Goal: Task Accomplishment & Management: Complete application form

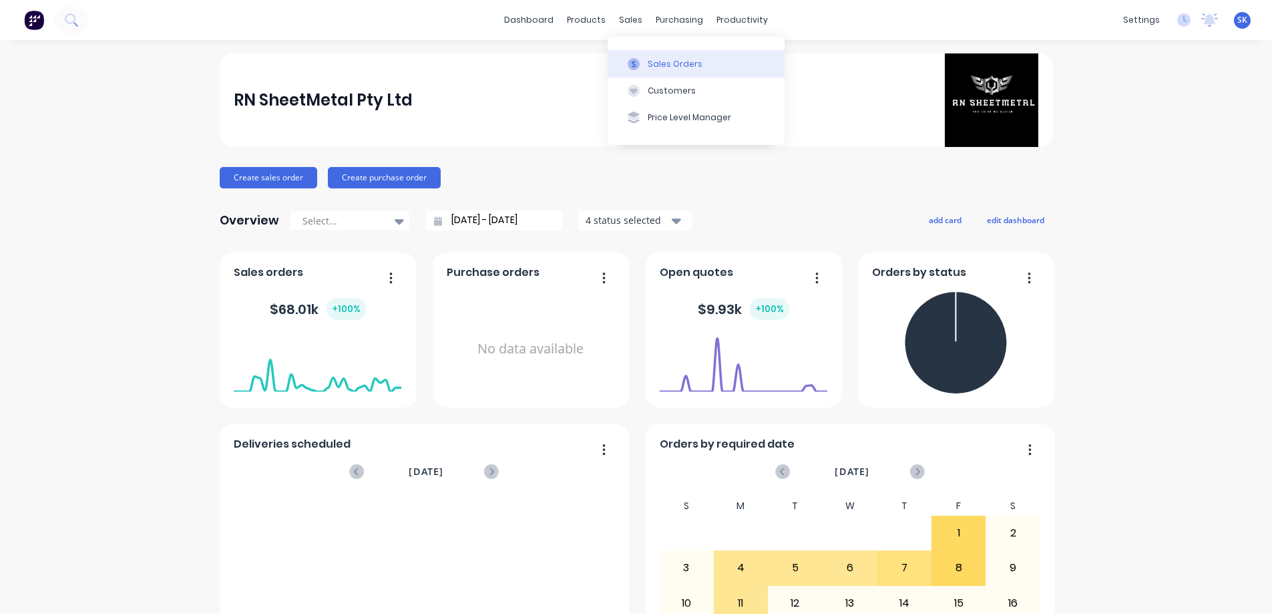
click at [663, 70] on button "Sales Orders" at bounding box center [696, 63] width 177 height 27
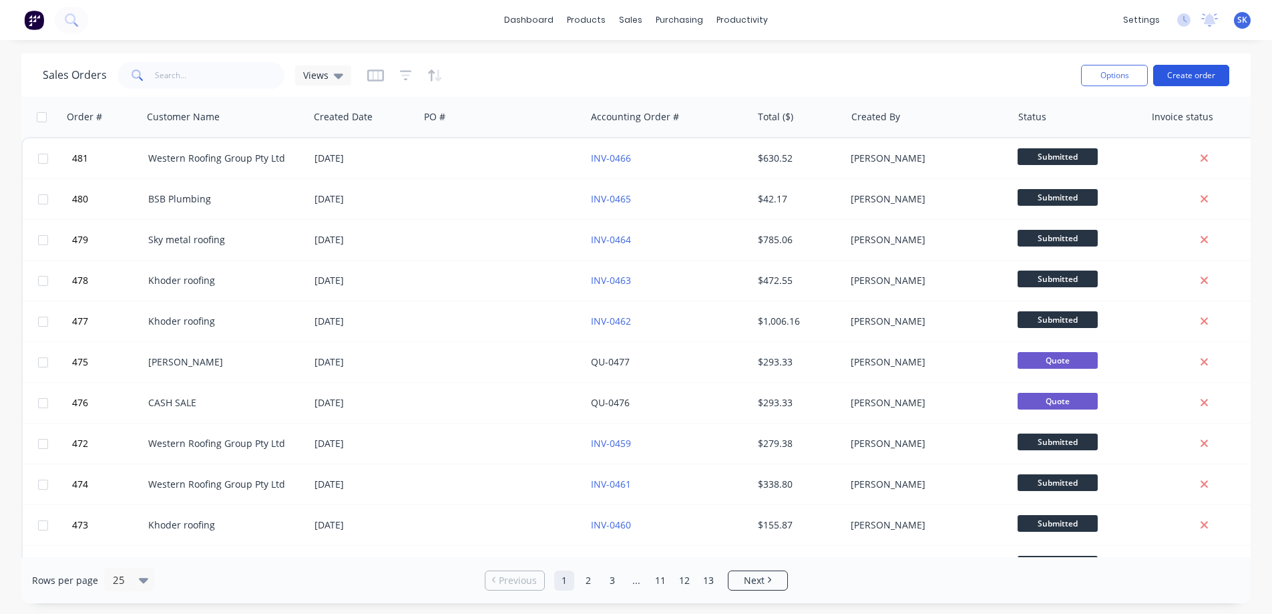
click at [1177, 80] on button "Create order" at bounding box center [1191, 75] width 76 height 21
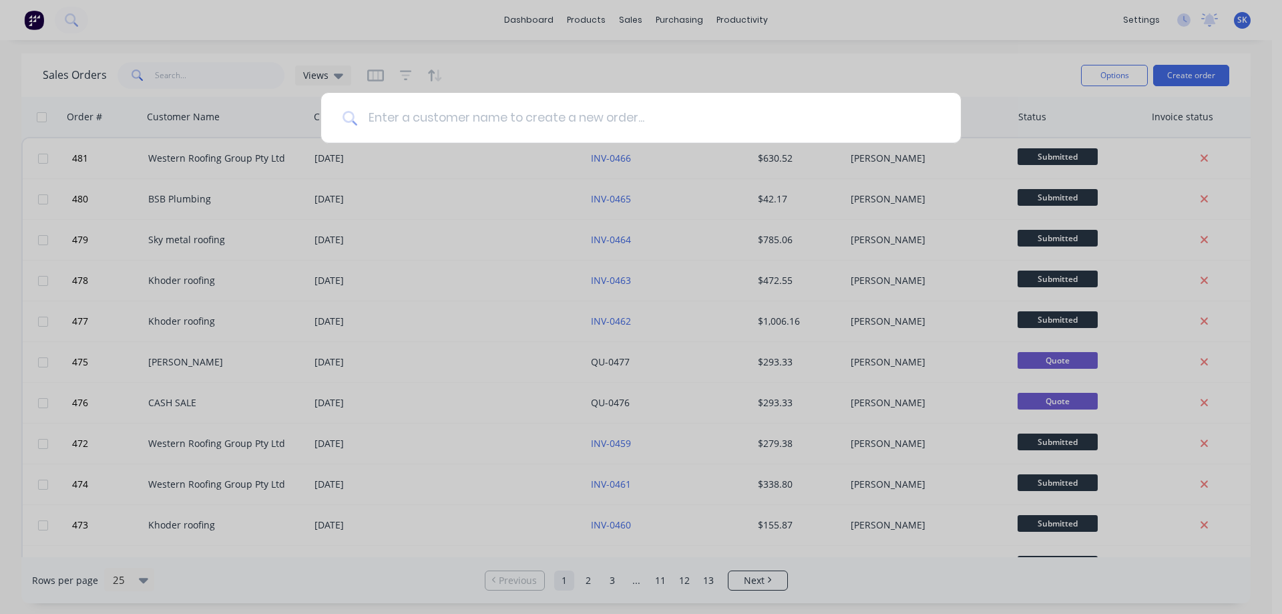
click at [423, 124] on input at bounding box center [648, 118] width 582 height 50
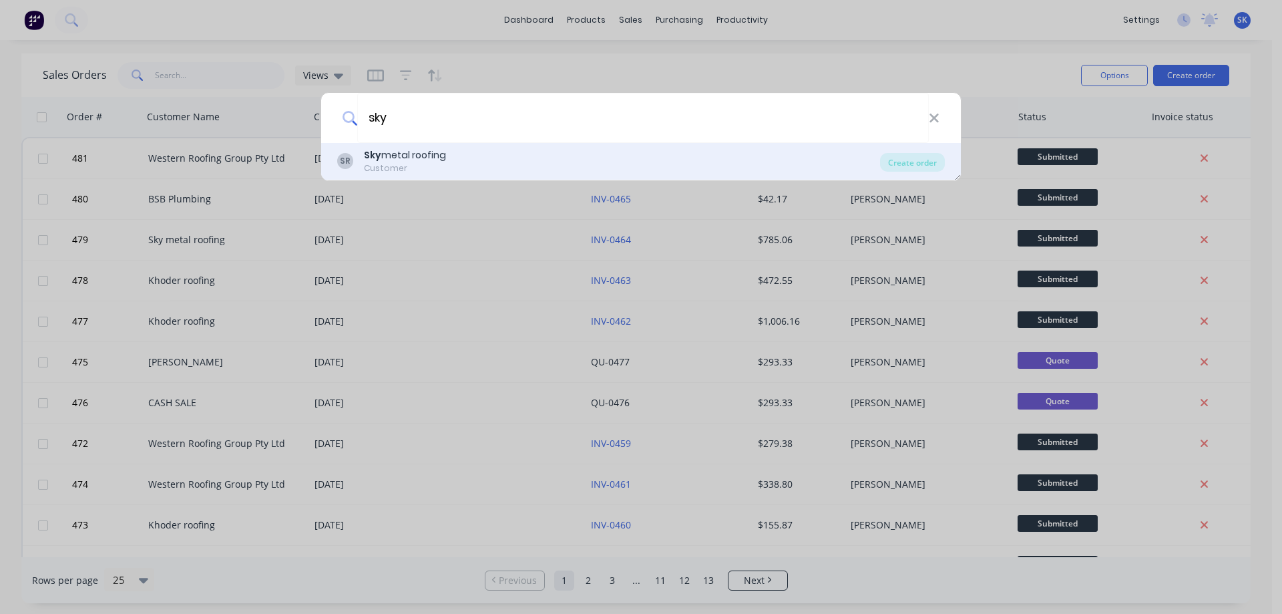
type input "sky"
click at [429, 161] on div "Sky metal roofing" at bounding box center [405, 155] width 82 height 14
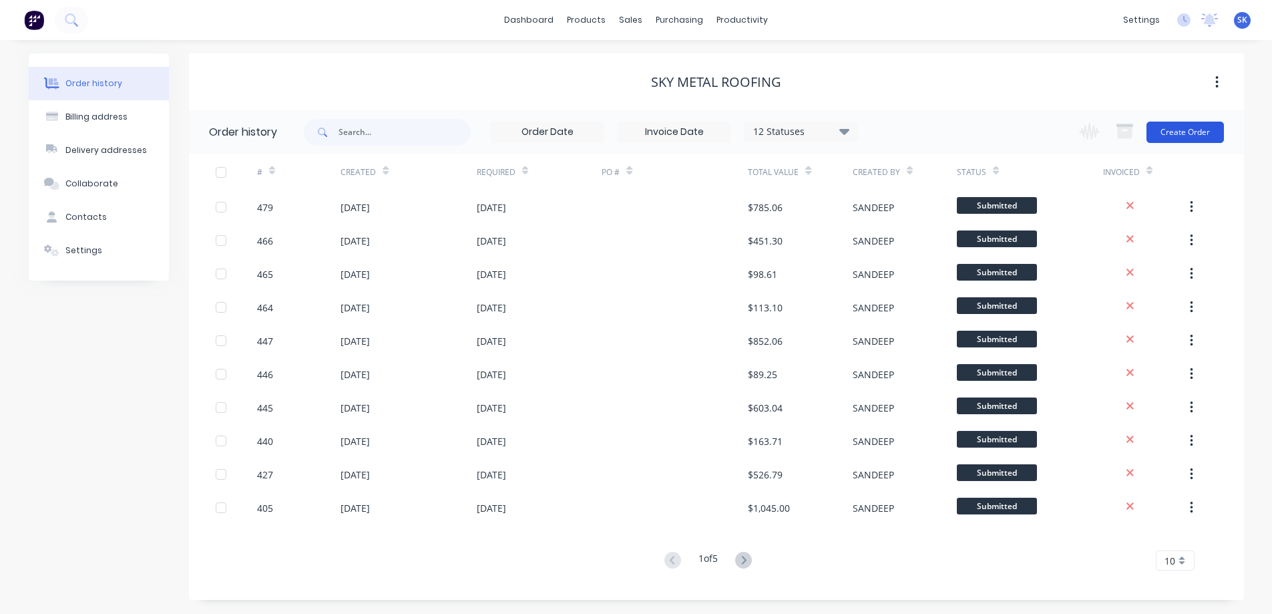
click at [1188, 140] on button "Create Order" at bounding box center [1184, 132] width 77 height 21
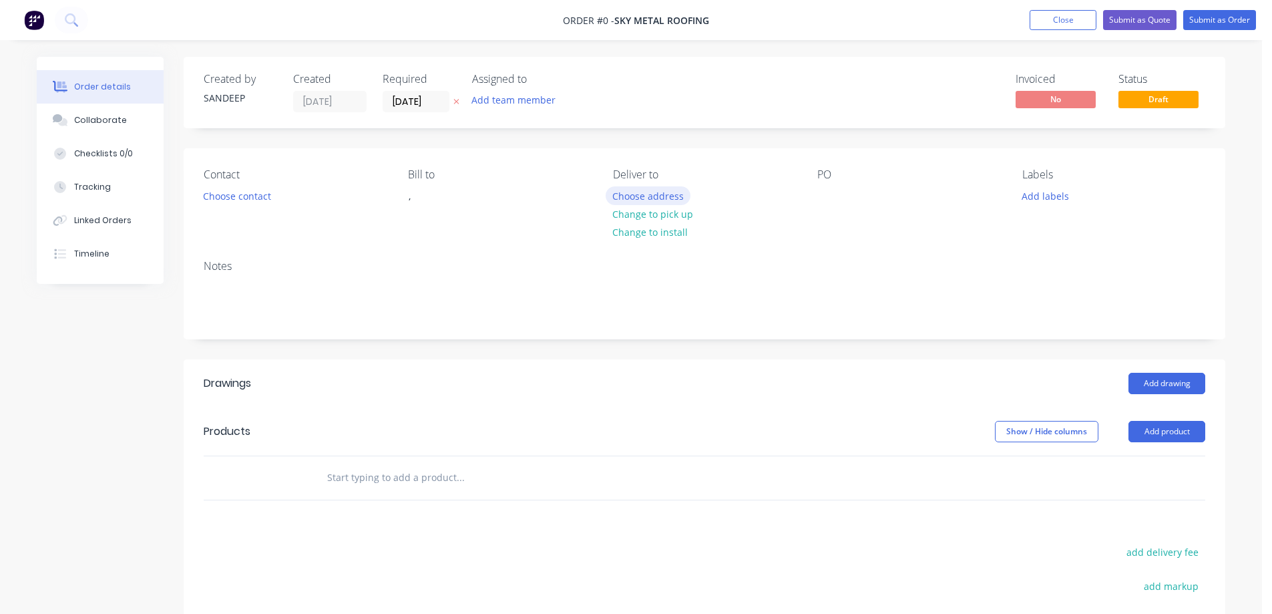
click at [626, 190] on button "Choose address" at bounding box center [648, 195] width 85 height 18
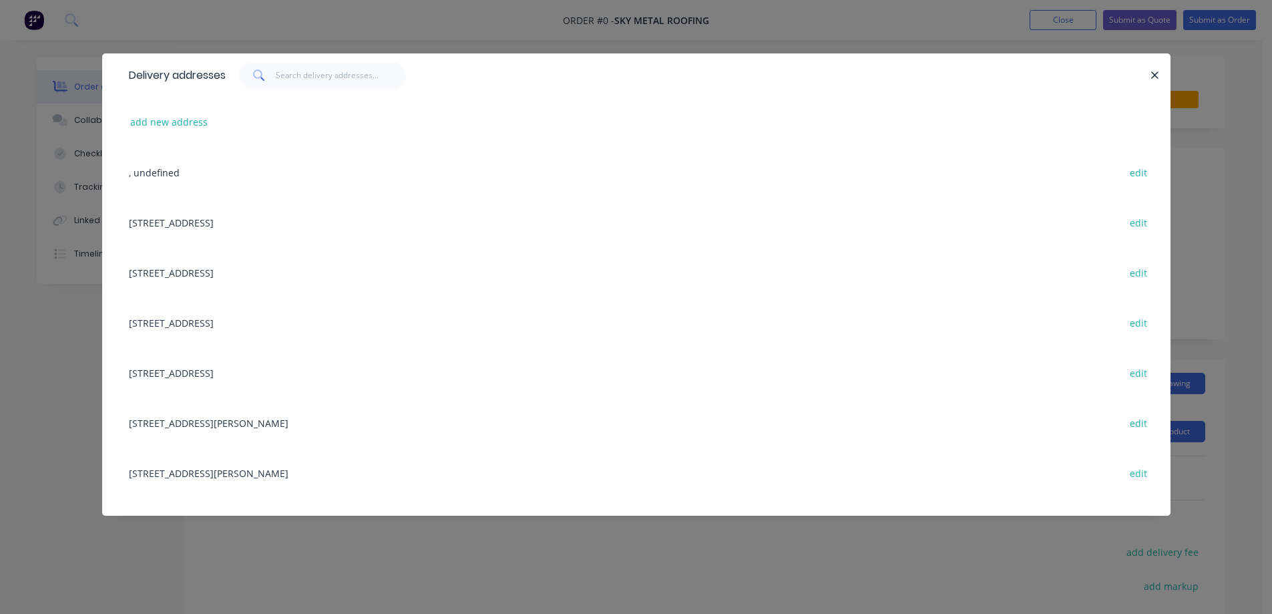
click at [262, 318] on div "Lot-2623, Banquet Dr, TARNEIT, Victoria, Australia, 3029 edit" at bounding box center [636, 322] width 1028 height 50
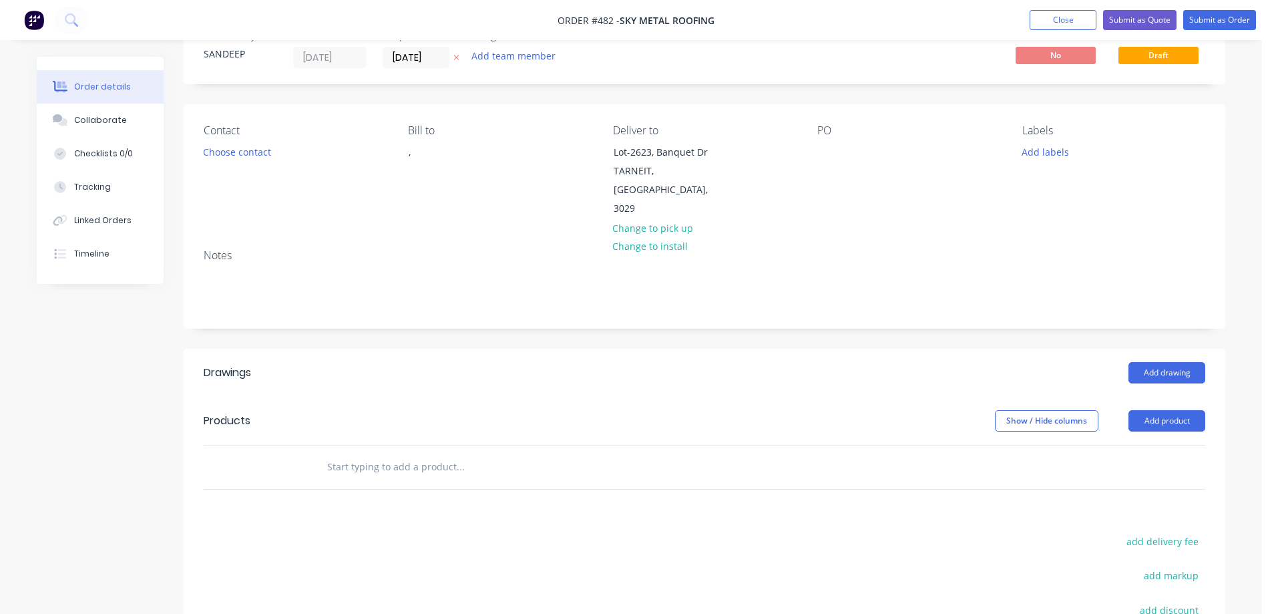
scroll to position [227, 0]
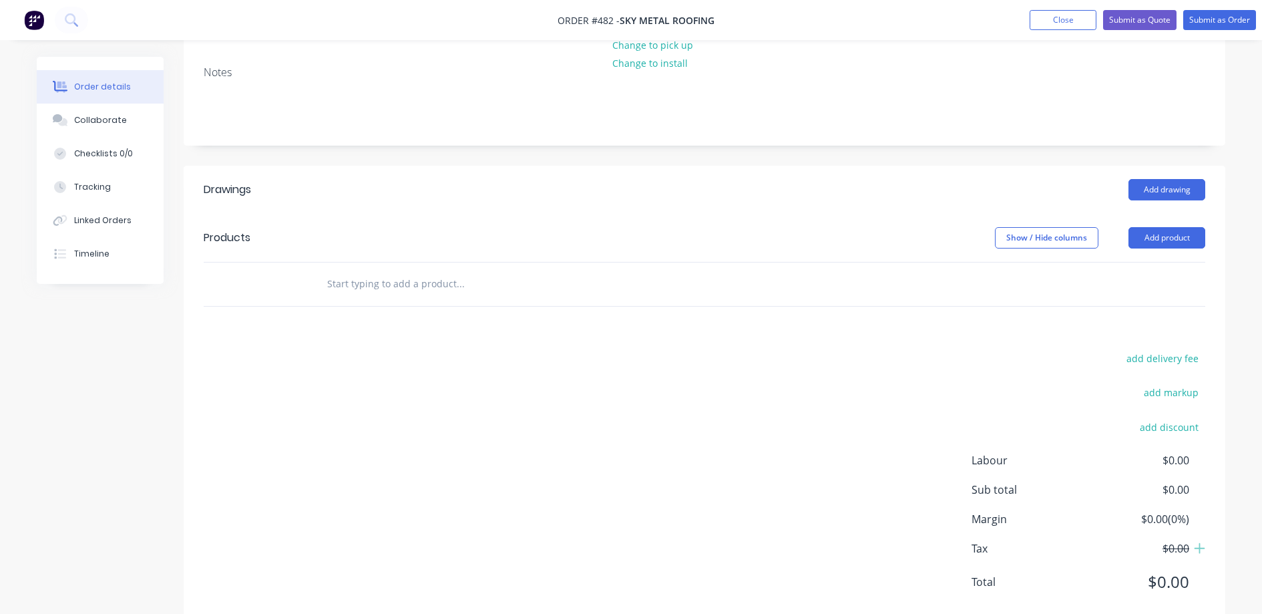
click at [369, 270] on input "text" at bounding box center [460, 283] width 267 height 27
type input "r"
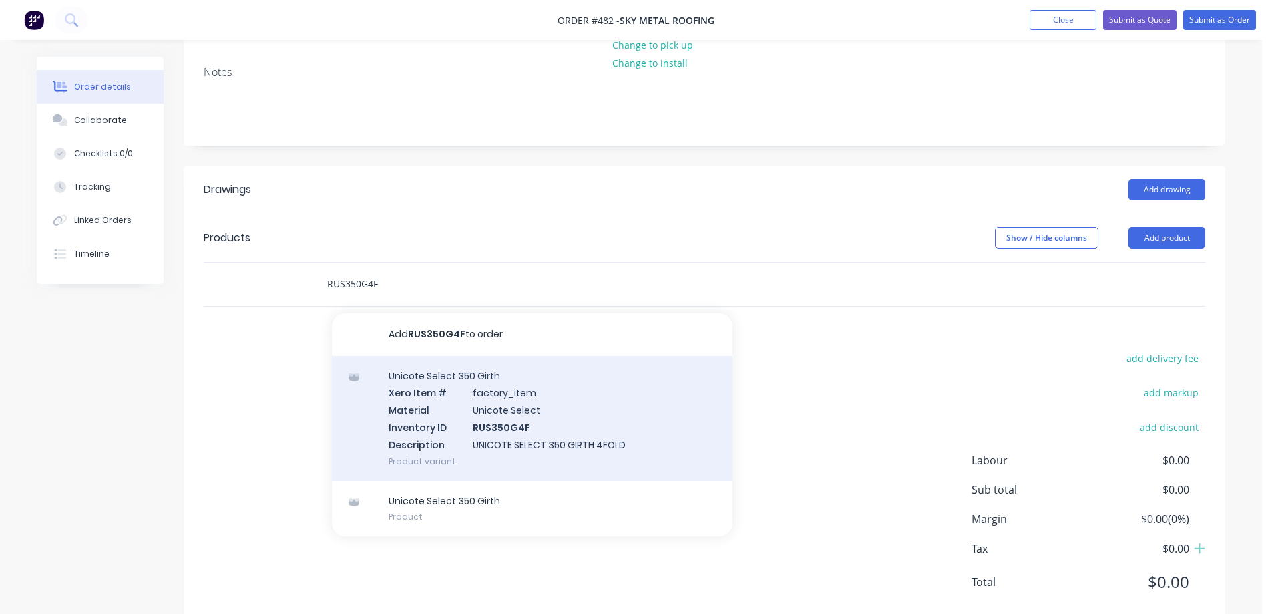
type input "RUS350G4F"
click at [425, 369] on div "Unicote Select 350 Girth Xero Item # factory_item Material Unicote Select Inven…" at bounding box center [532, 418] width 401 height 125
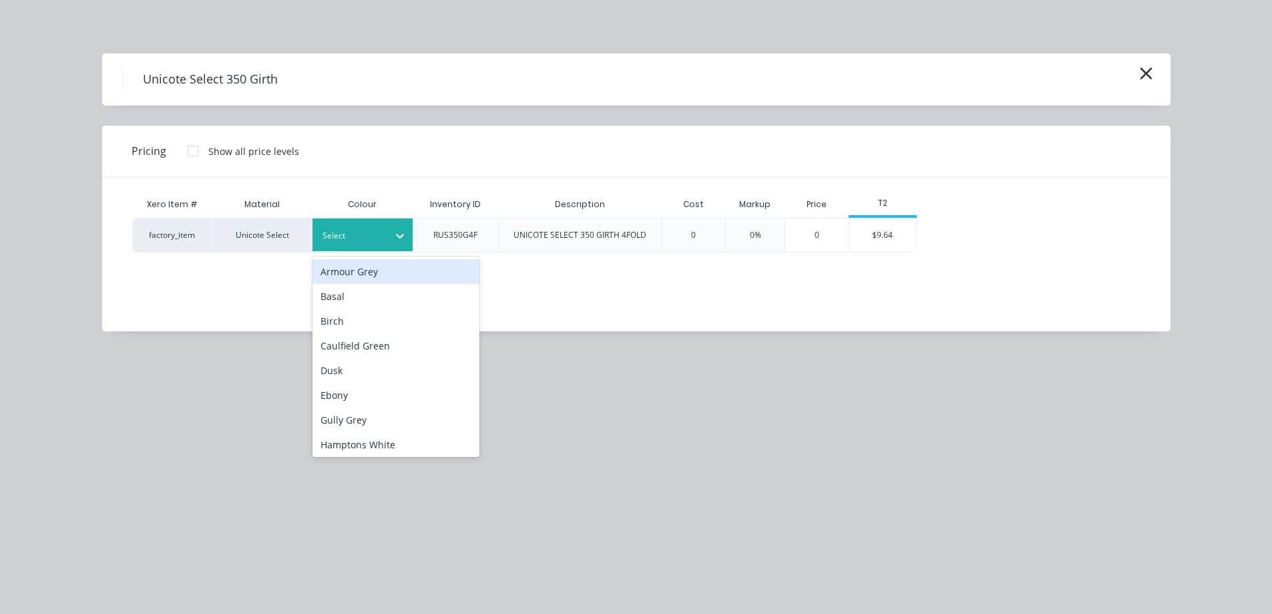
click at [355, 240] on div at bounding box center [353, 235] width 60 height 15
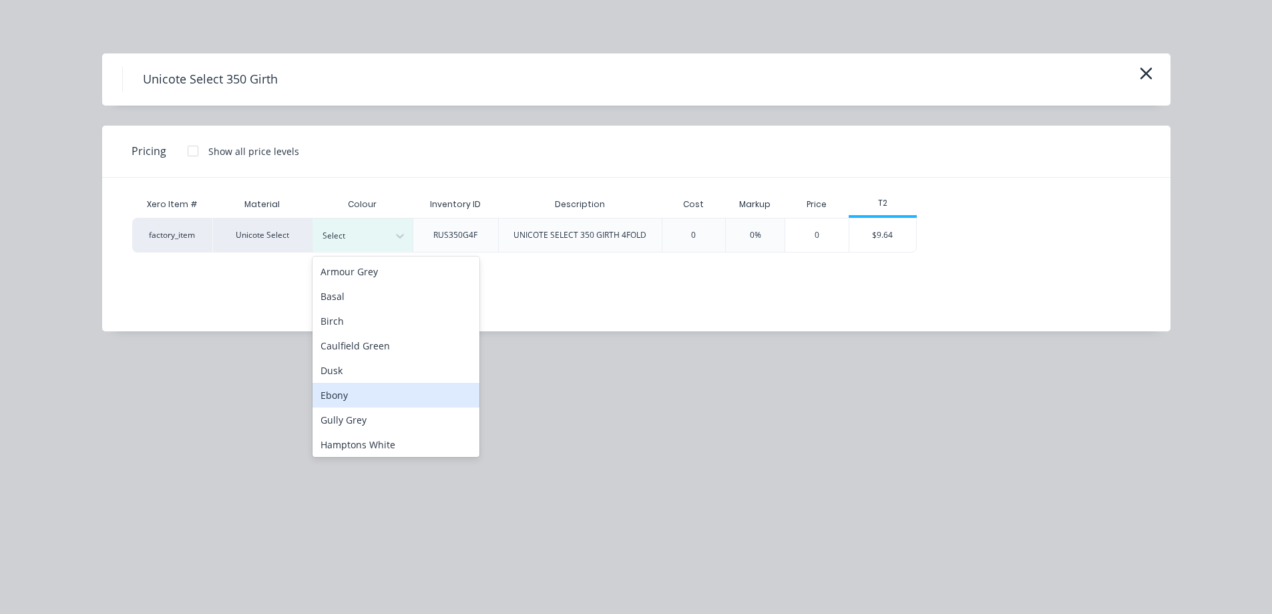
click at [371, 387] on div "Ebony" at bounding box center [395, 395] width 167 height 25
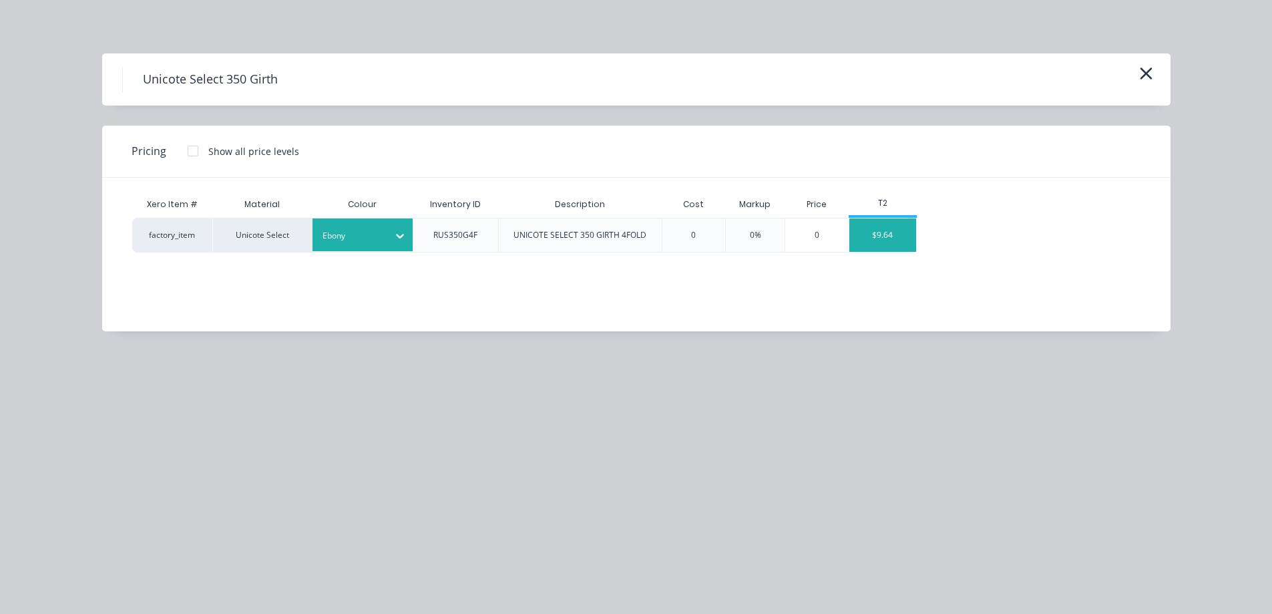
click at [878, 244] on div "$9.64" at bounding box center [882, 234] width 67 height 33
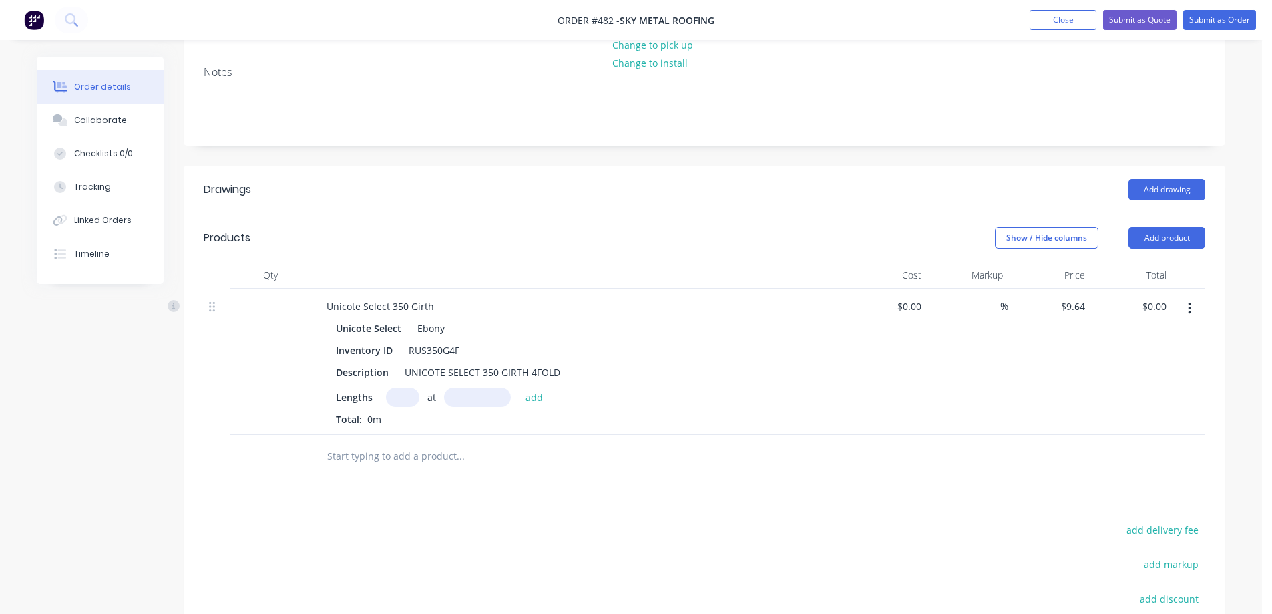
click at [394, 387] on input "text" at bounding box center [402, 396] width 33 height 19
type input "1"
type input "1800mm"
click at [523, 387] on button "add" at bounding box center [534, 396] width 31 height 18
type input "$17.35"
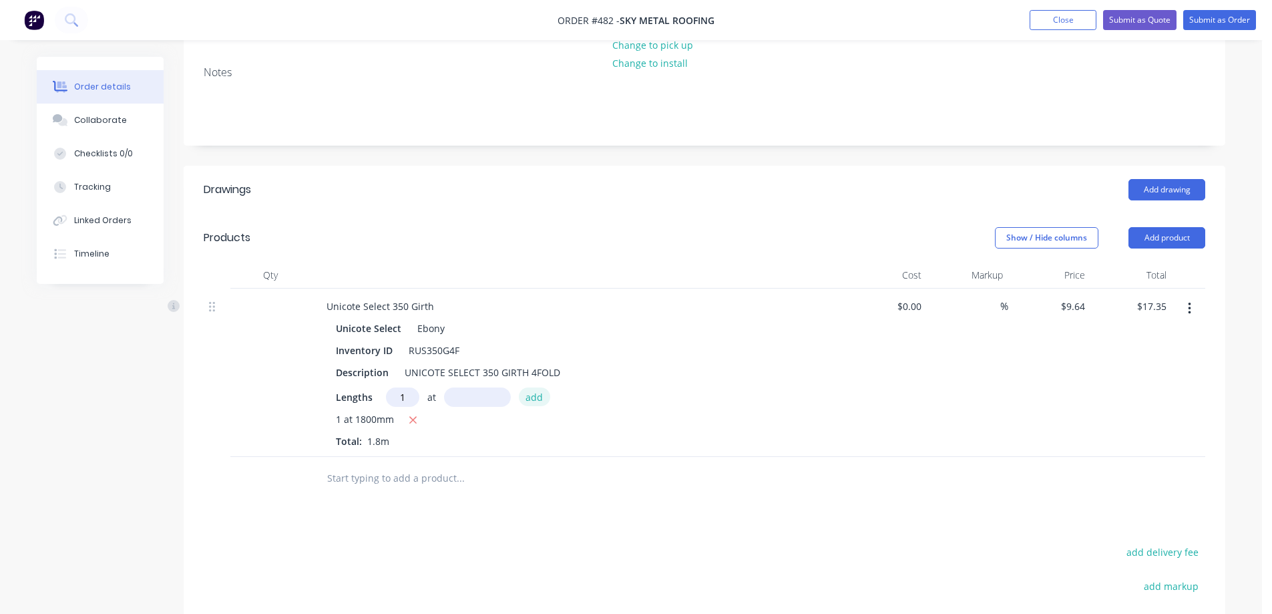
type input "1"
type input "1800mm"
click at [523, 387] on button "add" at bounding box center [534, 396] width 31 height 18
type input "$34.70"
type input "1"
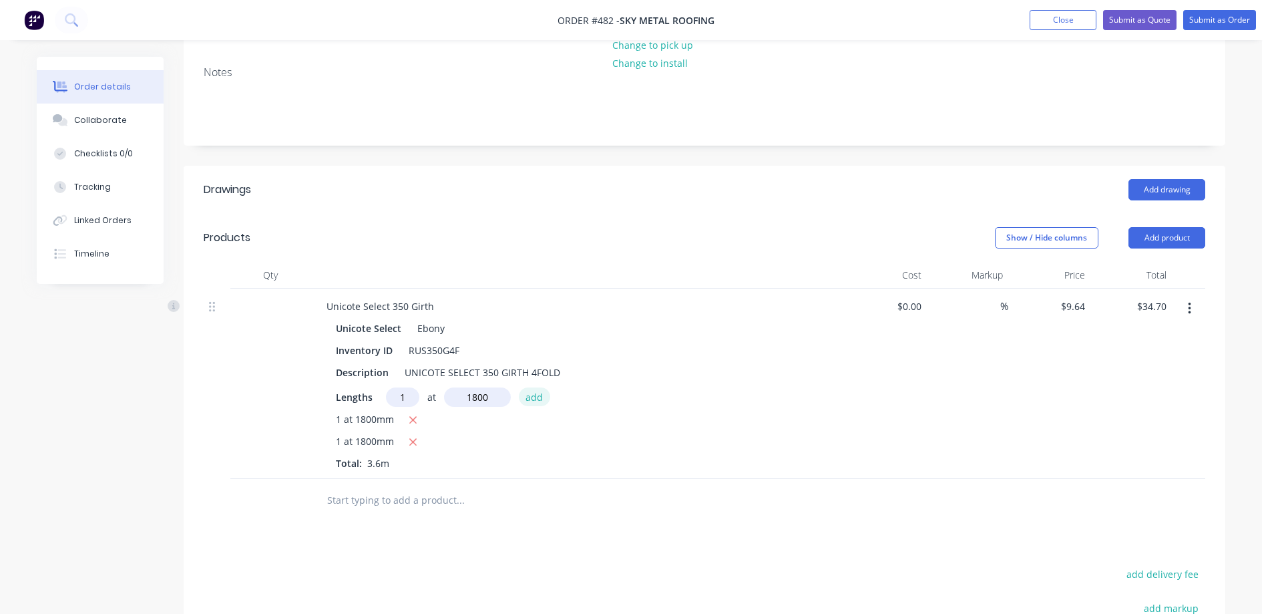
type input "1800mm"
click at [523, 387] on button "add" at bounding box center [534, 396] width 31 height 18
type input "$52.06"
type input "2"
type input "6560mm"
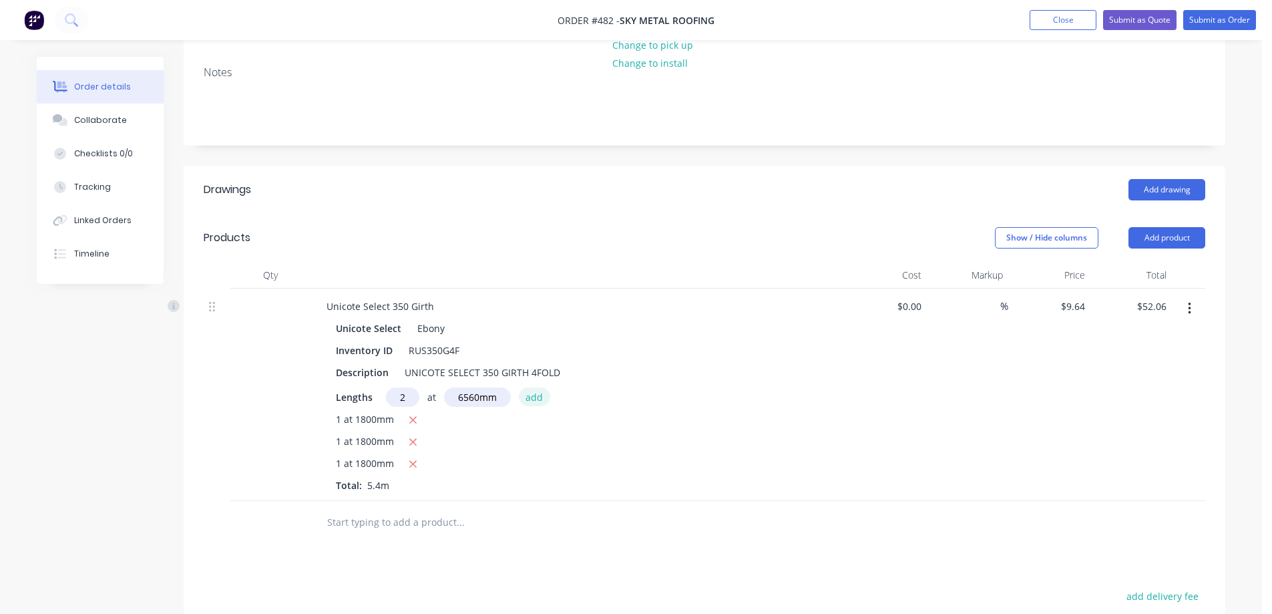
click at [540, 387] on button "add" at bounding box center [534, 396] width 31 height 18
type input "$178.53"
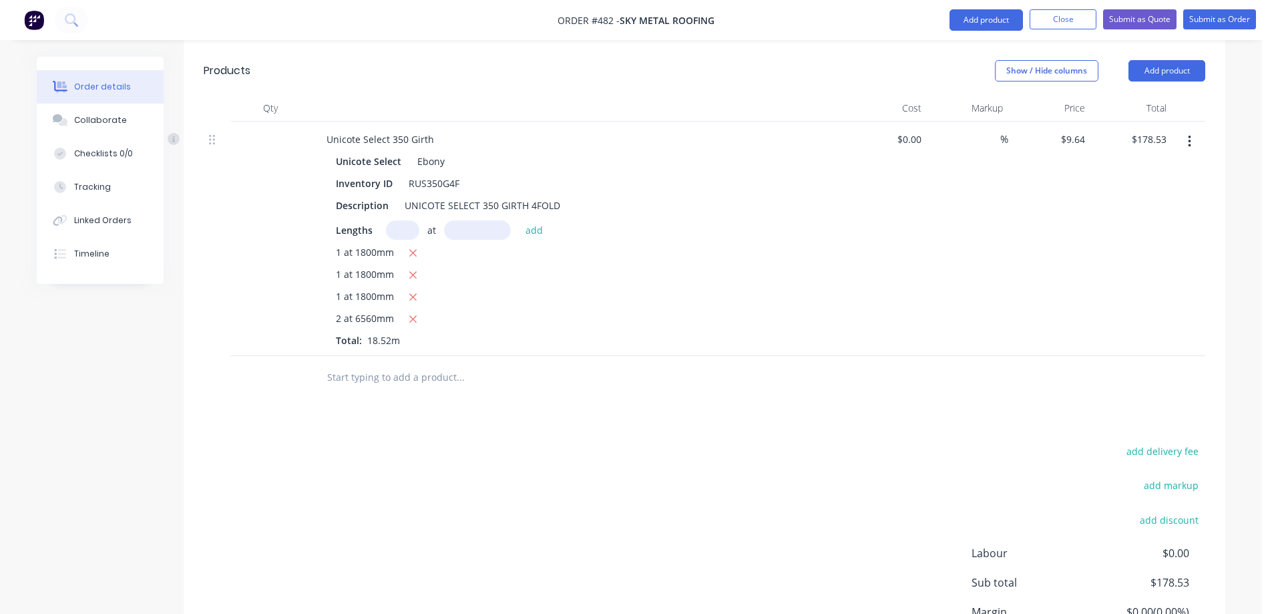
scroll to position [427, 0]
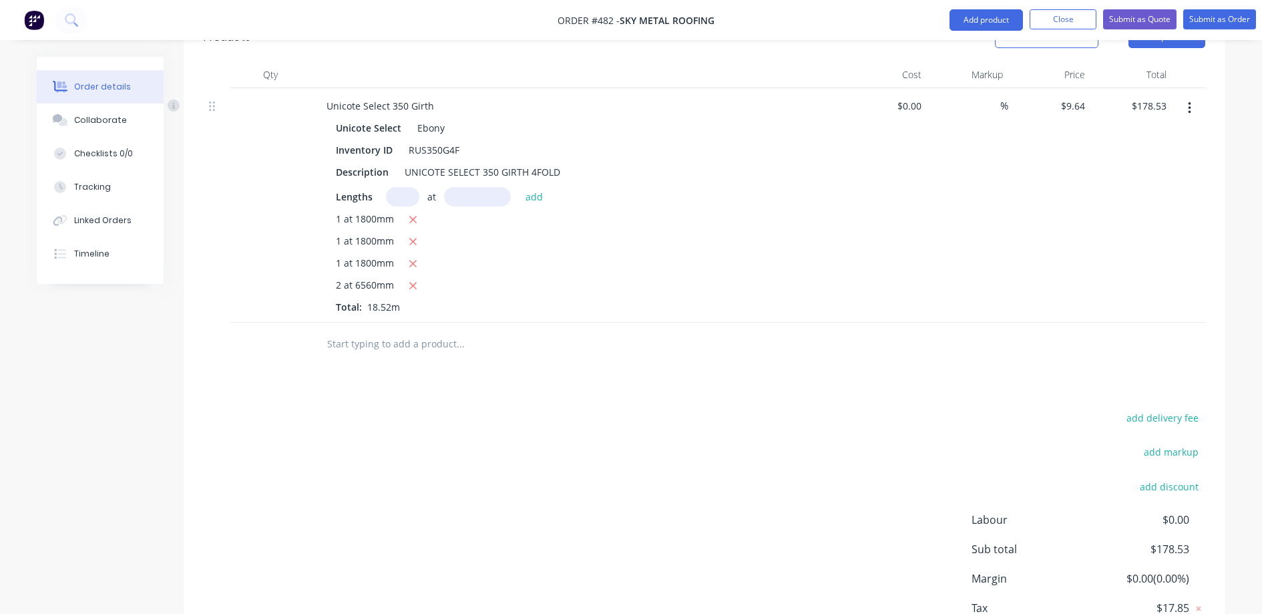
click at [385, 331] on input "text" at bounding box center [460, 344] width 267 height 27
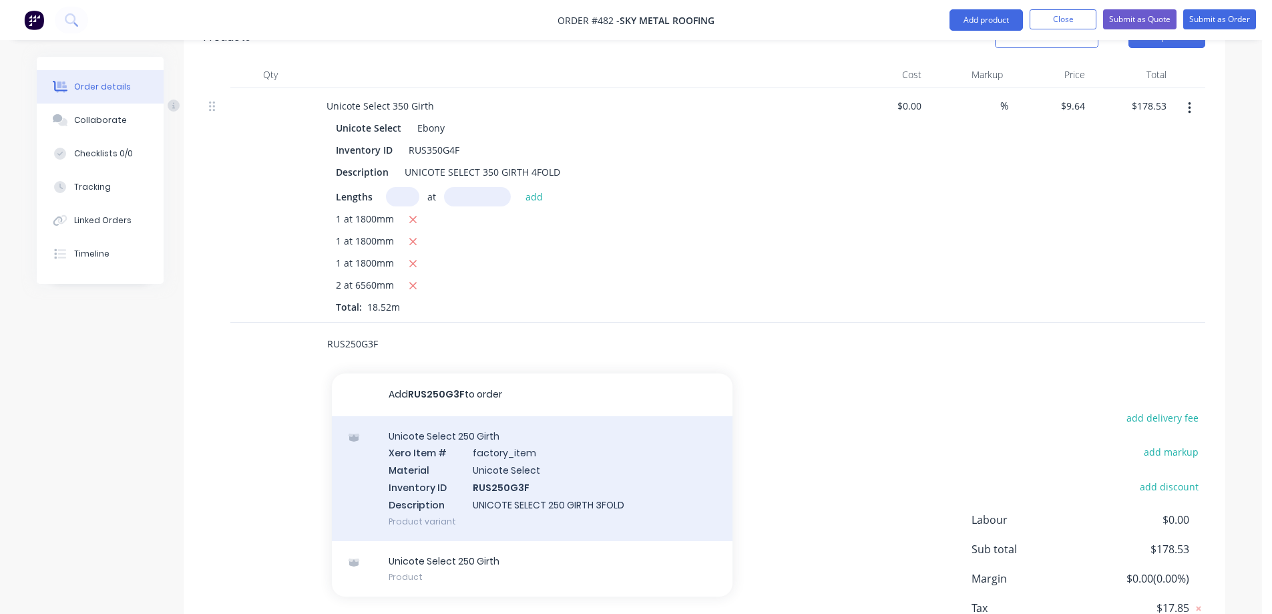
type input "RUS250G3F"
click at [441, 443] on div "Unicote Select 250 Girth Xero Item # factory_item Material Unicote Select Inven…" at bounding box center [532, 478] width 401 height 125
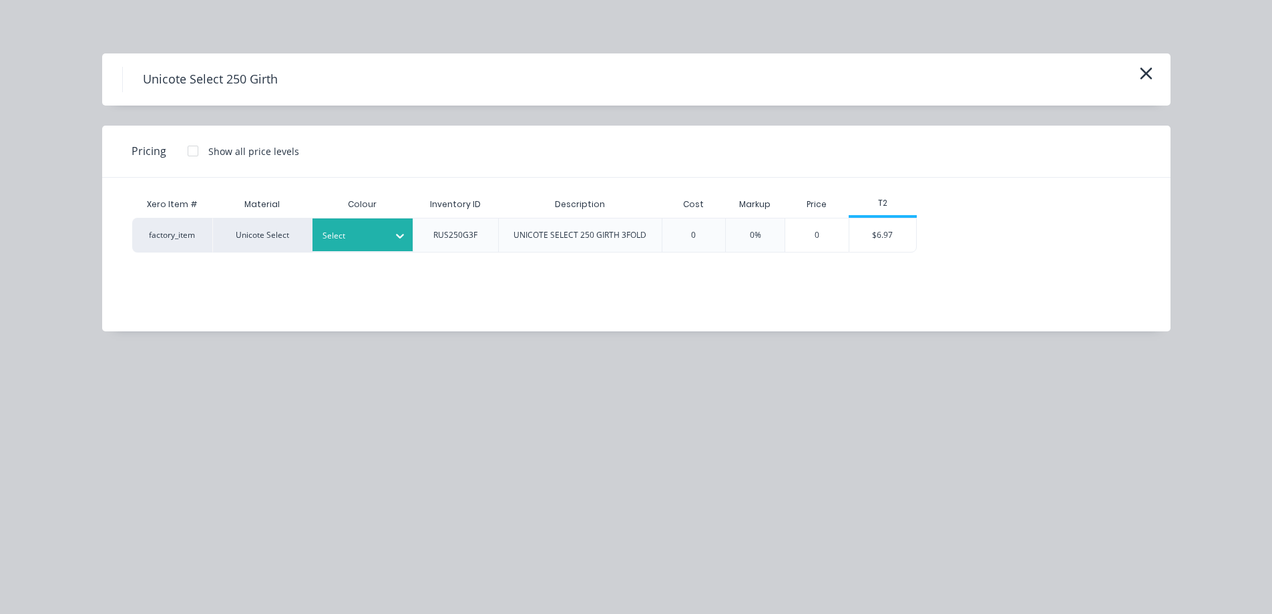
click at [359, 238] on div at bounding box center [353, 235] width 60 height 15
click at [167, 343] on div "Ebony" at bounding box center [83, 330] width 167 height 25
click at [869, 238] on div "$6.97" at bounding box center [882, 234] width 67 height 33
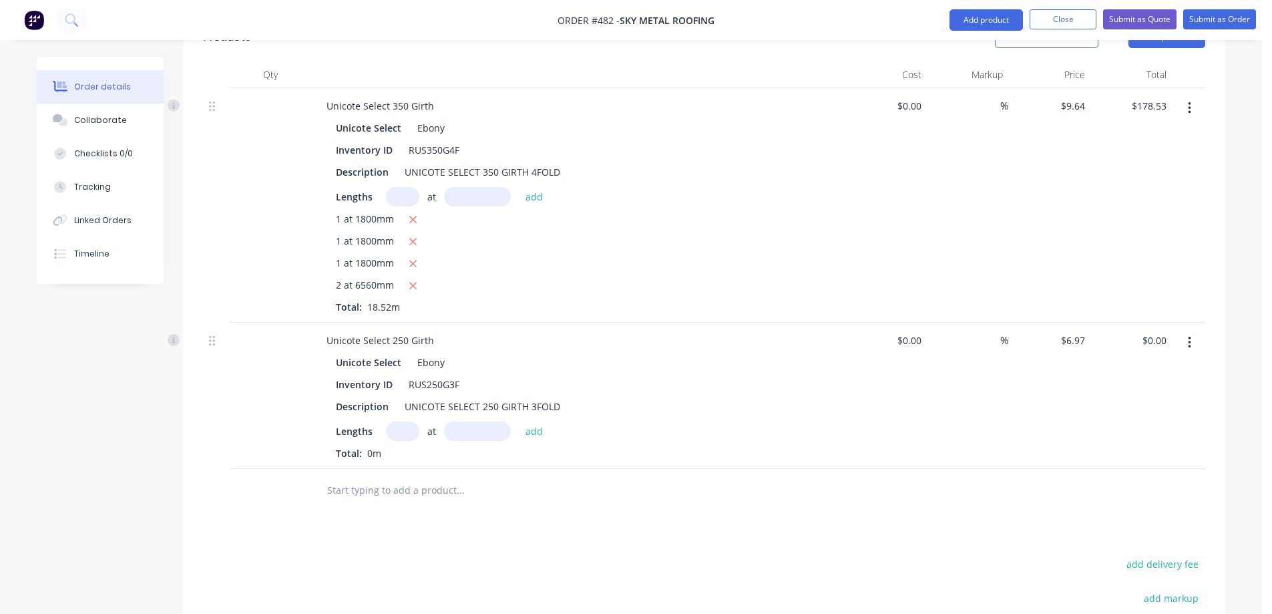
click at [394, 421] on input "text" at bounding box center [402, 430] width 33 height 19
type input "1"
type input "5400mm"
click at [517, 421] on div "1 at 5400mm add" at bounding box center [468, 430] width 164 height 19
click at [525, 421] on button "add" at bounding box center [534, 430] width 31 height 18
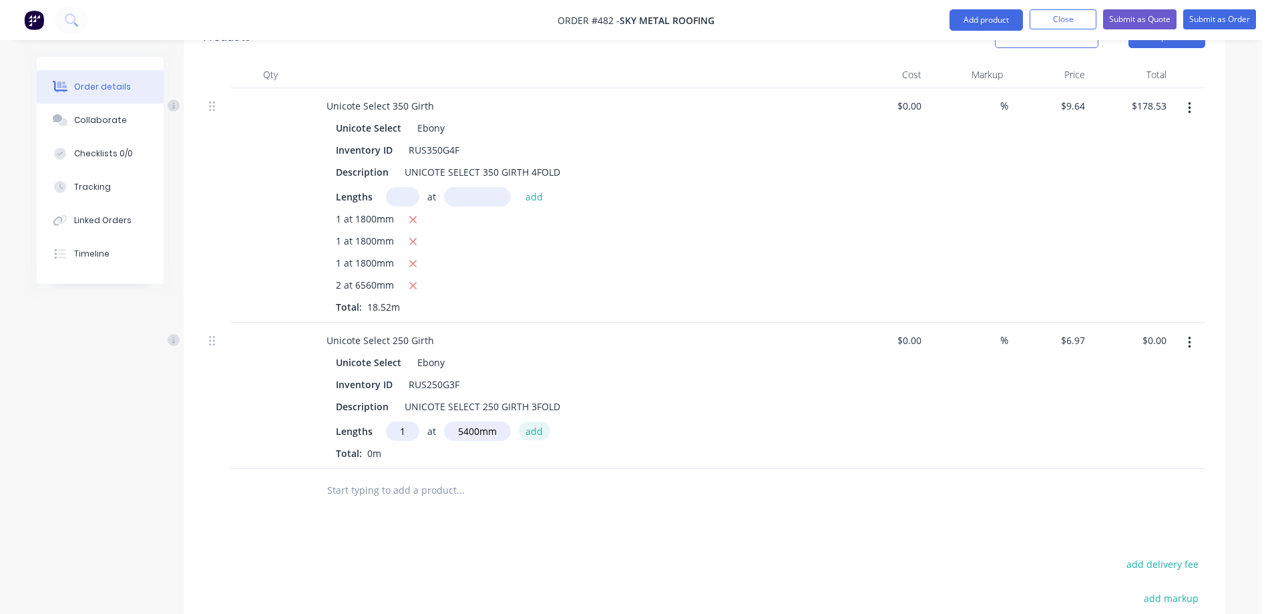
type input "$37.64"
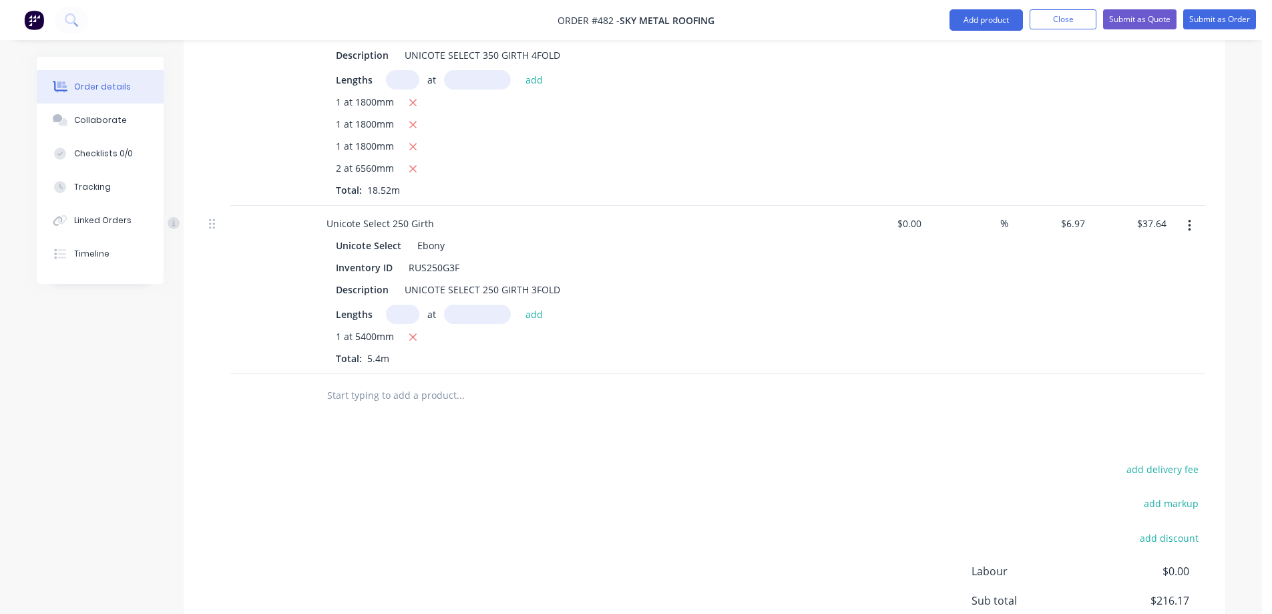
scroll to position [561, 0]
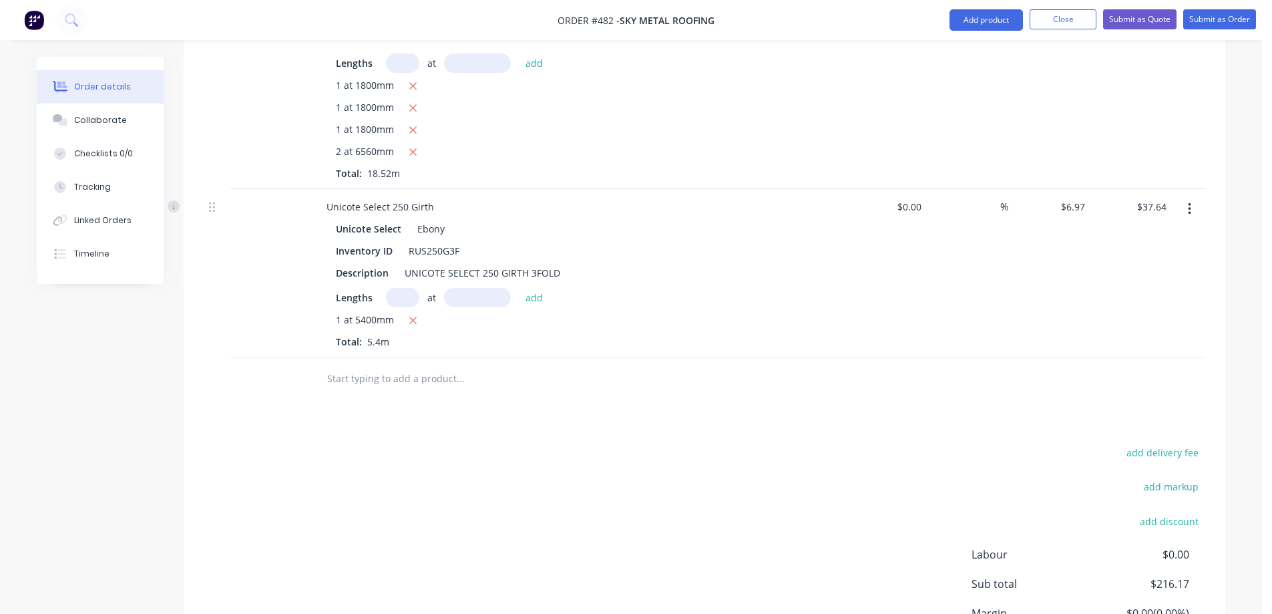
click at [431, 365] on input "text" at bounding box center [460, 378] width 267 height 27
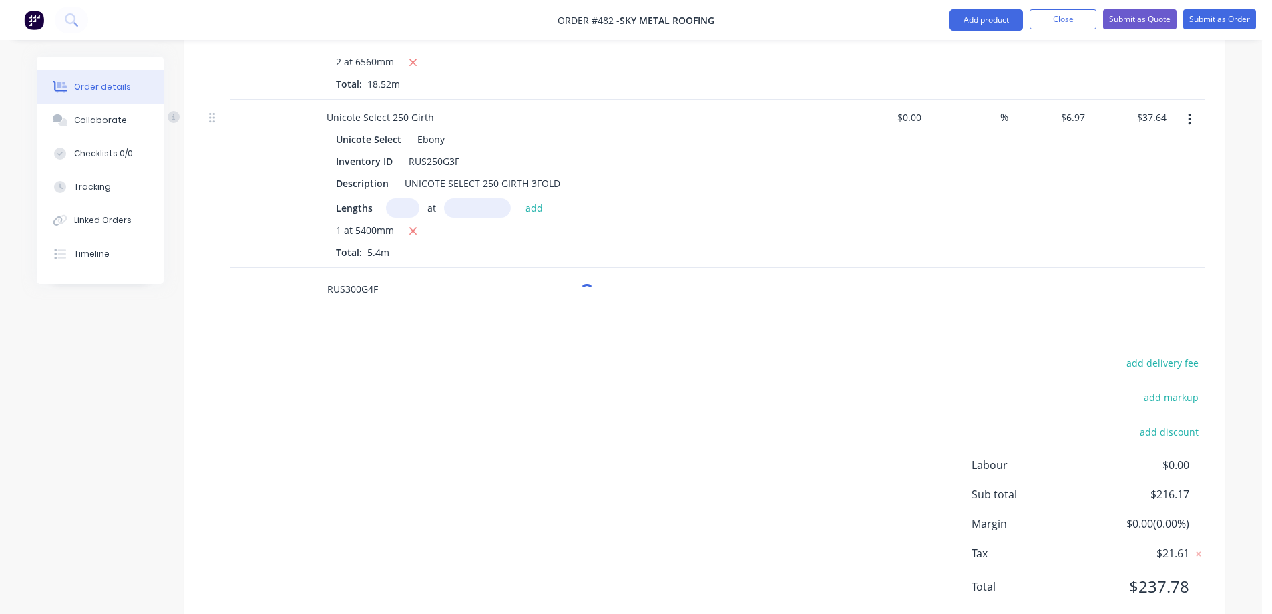
scroll to position [655, 0]
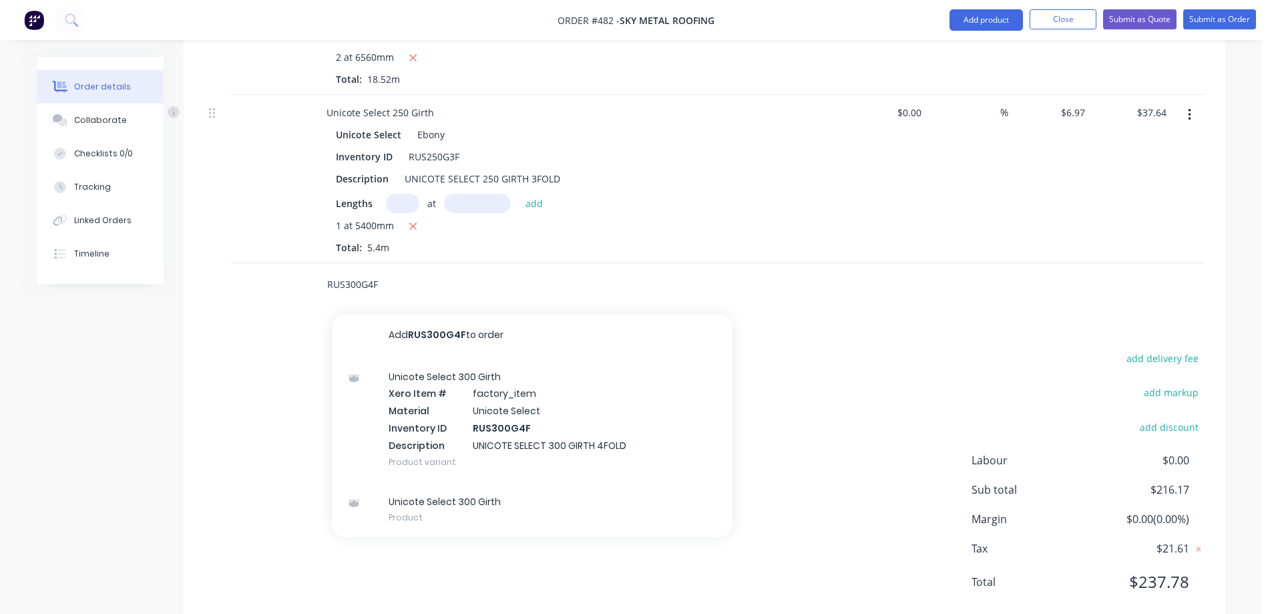
type input "RUS300G4F"
click at [431, 357] on div "Unicote Select 300 Girth Xero Item # factory_item Material Unicote Select Inven…" at bounding box center [532, 419] width 401 height 125
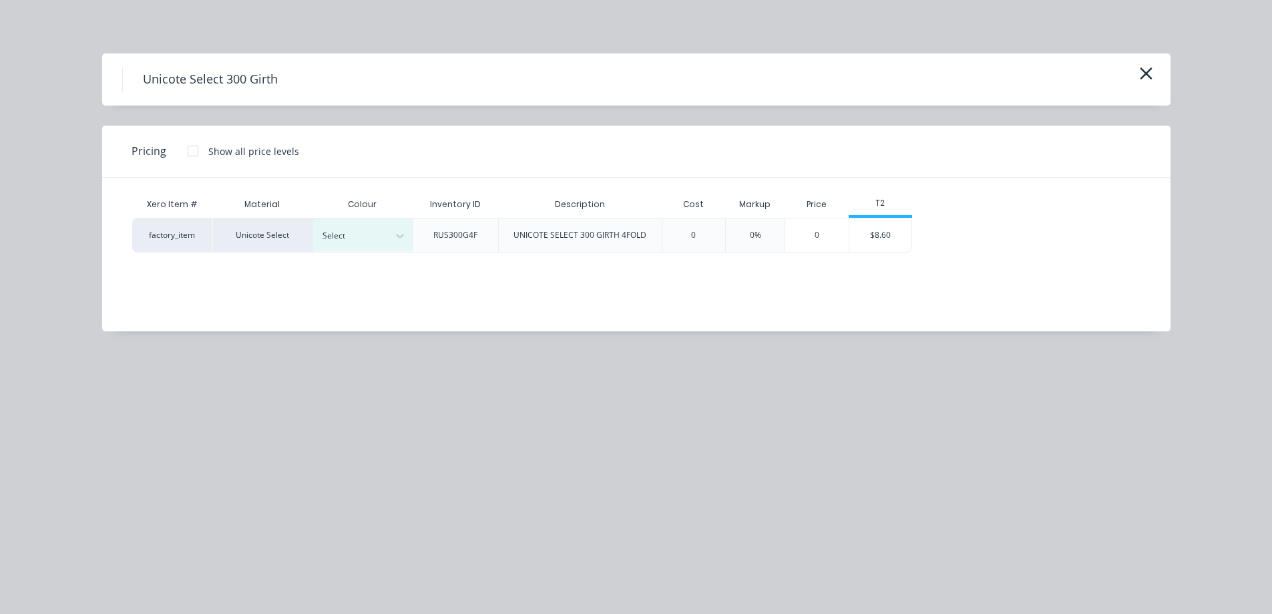
click at [369, 235] on div at bounding box center [353, 235] width 60 height 15
click at [167, 115] on div "Ebony" at bounding box center [83, 102] width 167 height 25
click at [887, 243] on div "$8.60" at bounding box center [880, 234] width 63 height 33
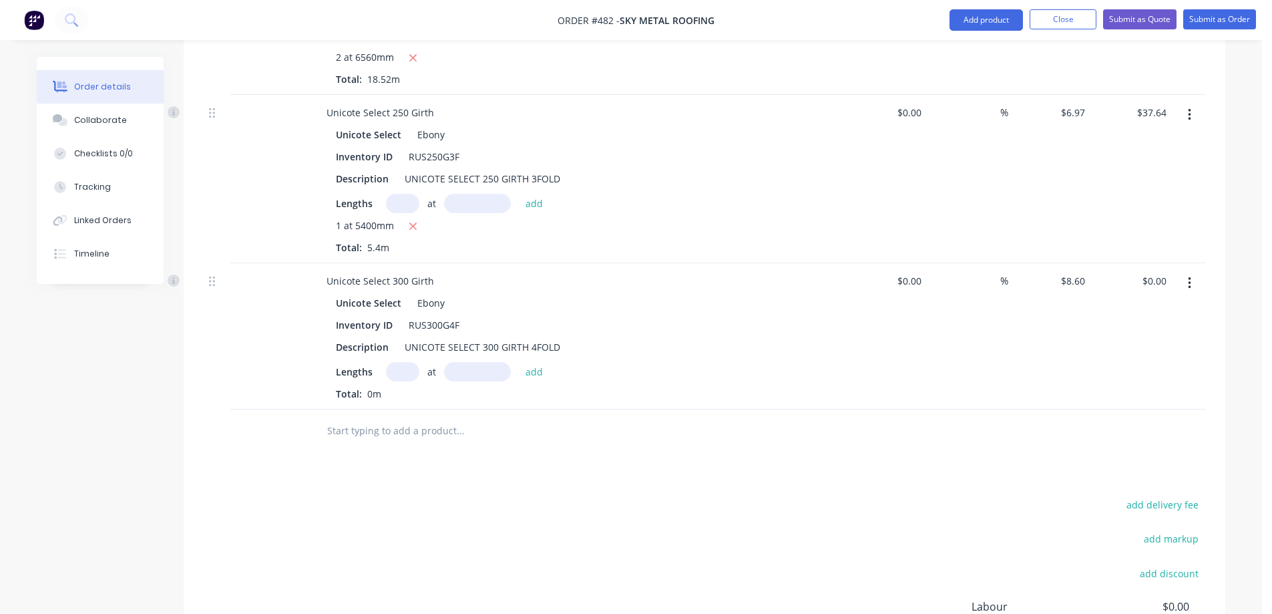
click at [409, 362] on input "text" at bounding box center [402, 371] width 33 height 19
type input "1"
type input "1800mm"
click at [542, 362] on button "add" at bounding box center [534, 371] width 31 height 18
type input "$15.48"
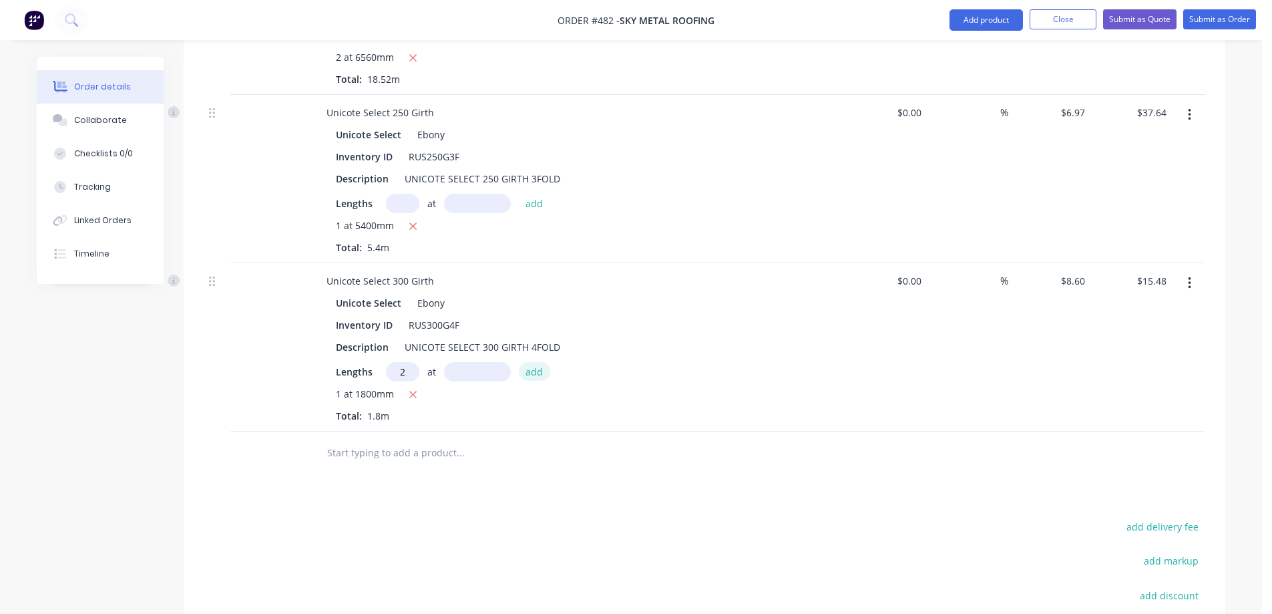
type input "2"
type input "4950mm"
click at [542, 362] on button "add" at bounding box center [534, 371] width 31 height 18
type input "$100.62"
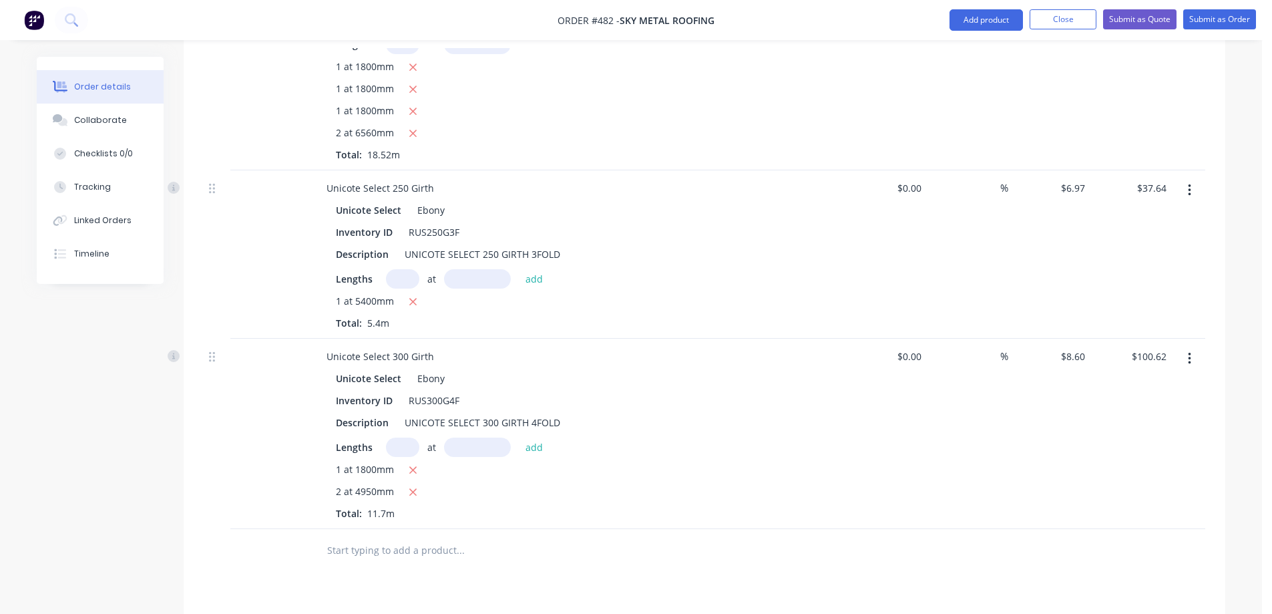
scroll to position [645, 0]
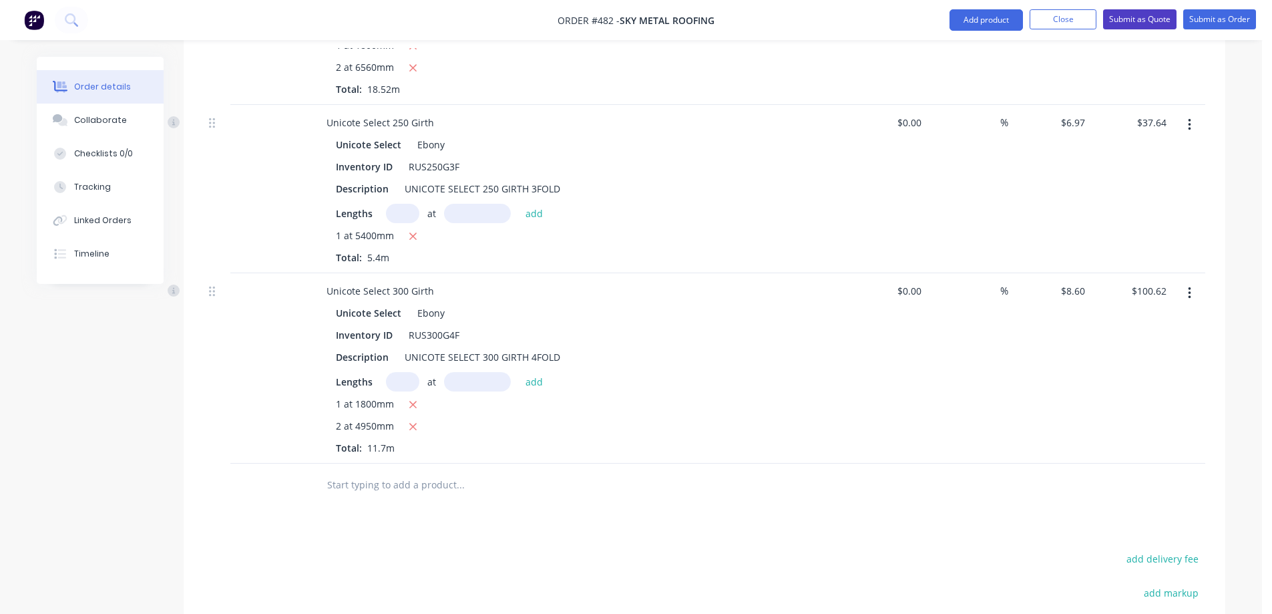
click at [1131, 26] on button "Submit as Quote" at bounding box center [1139, 19] width 73 height 20
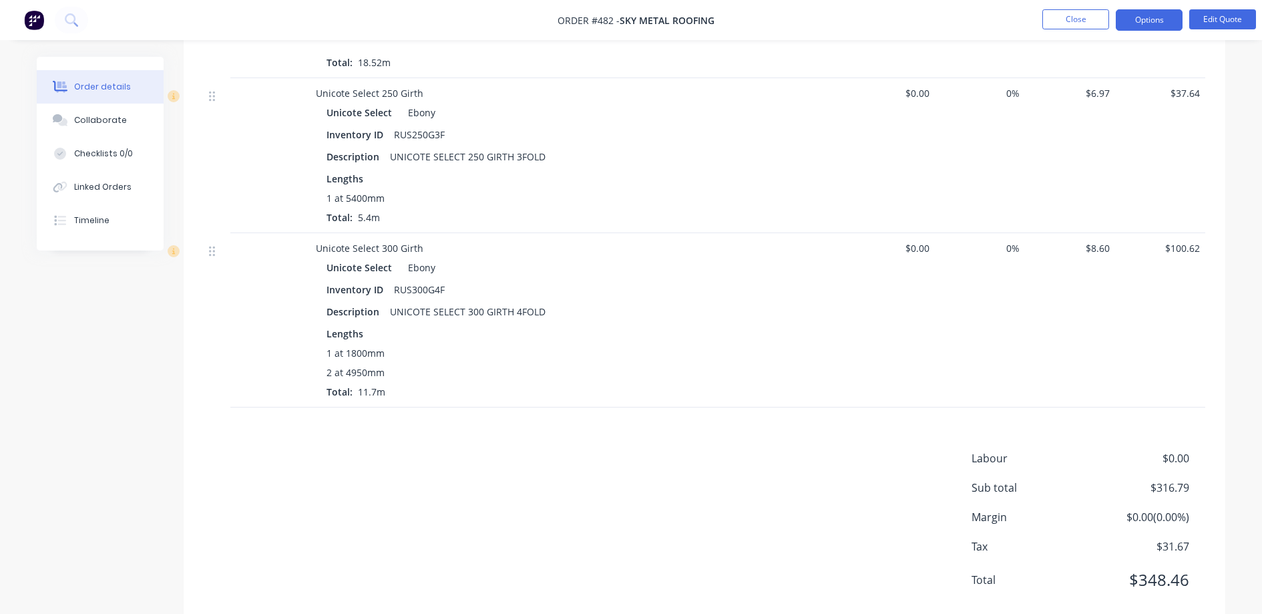
scroll to position [599, 0]
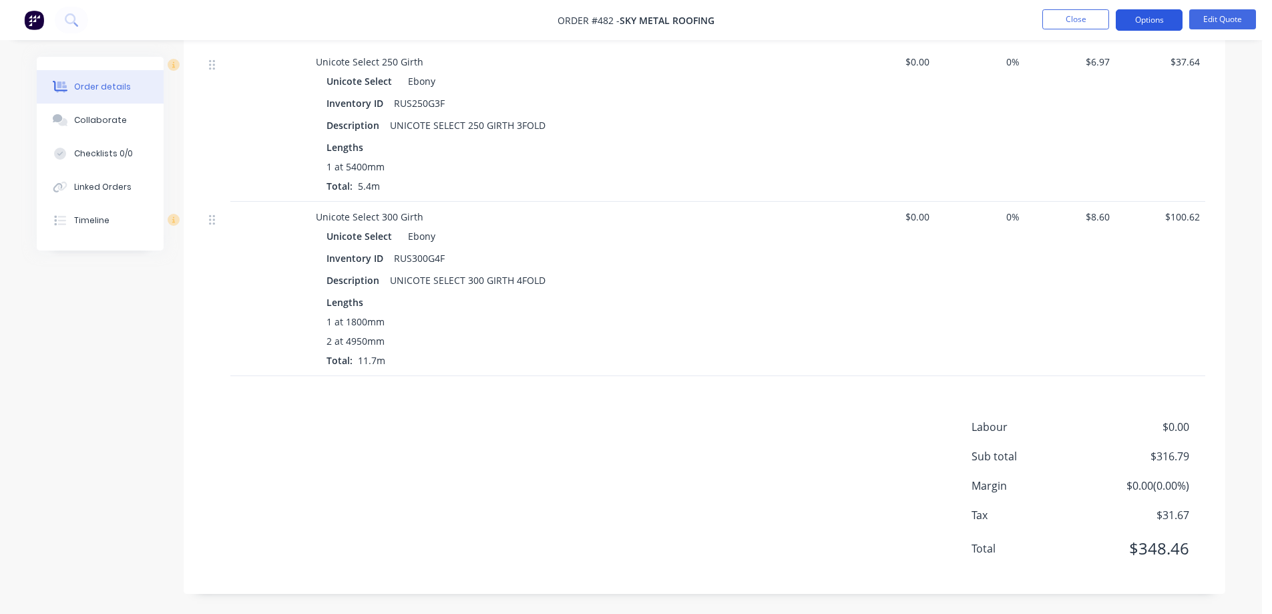
click at [1146, 19] on button "Options" at bounding box center [1149, 19] width 67 height 21
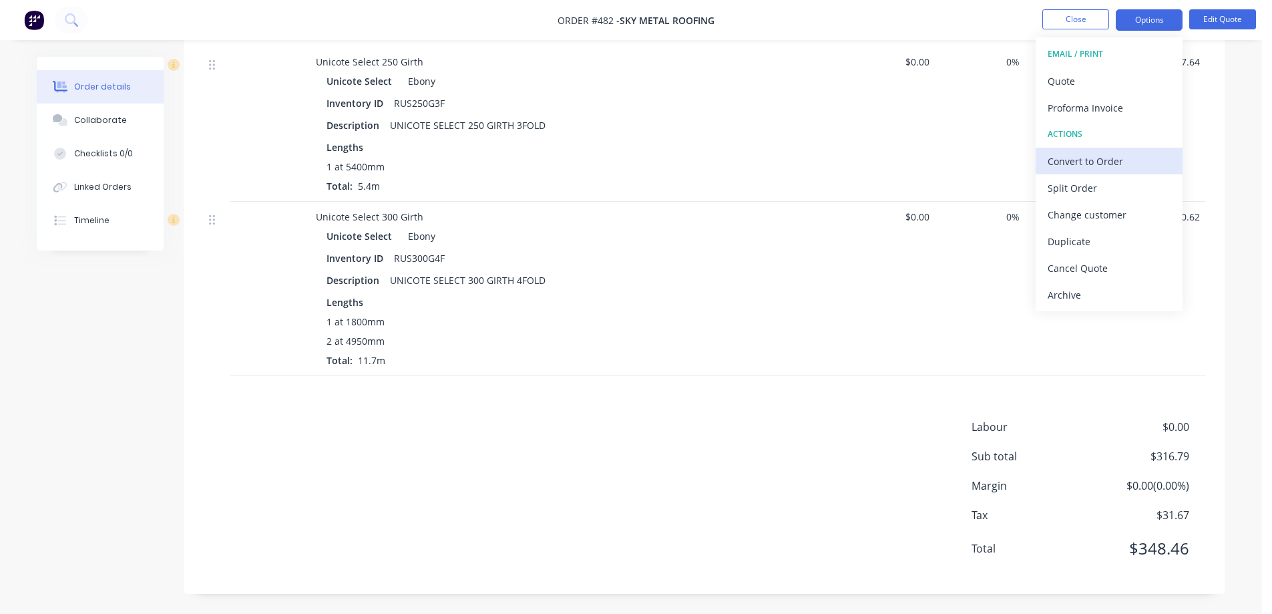
click at [1090, 167] on div "Convert to Order" at bounding box center [1109, 161] width 123 height 19
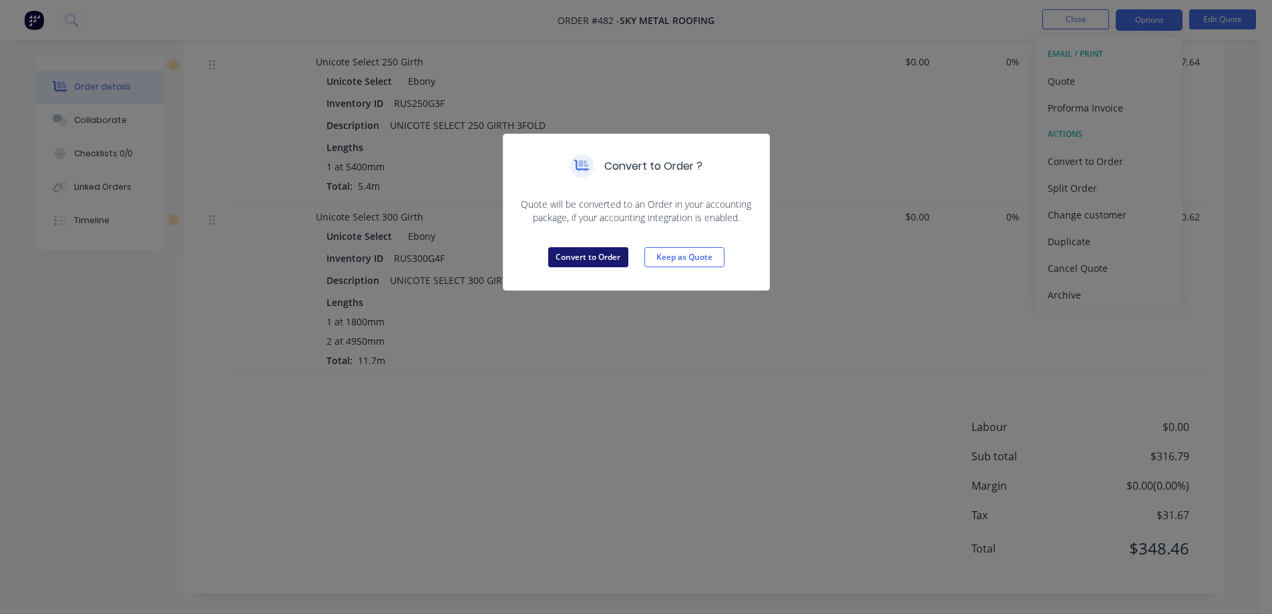
click at [590, 253] on button "Convert to Order" at bounding box center [588, 257] width 80 height 20
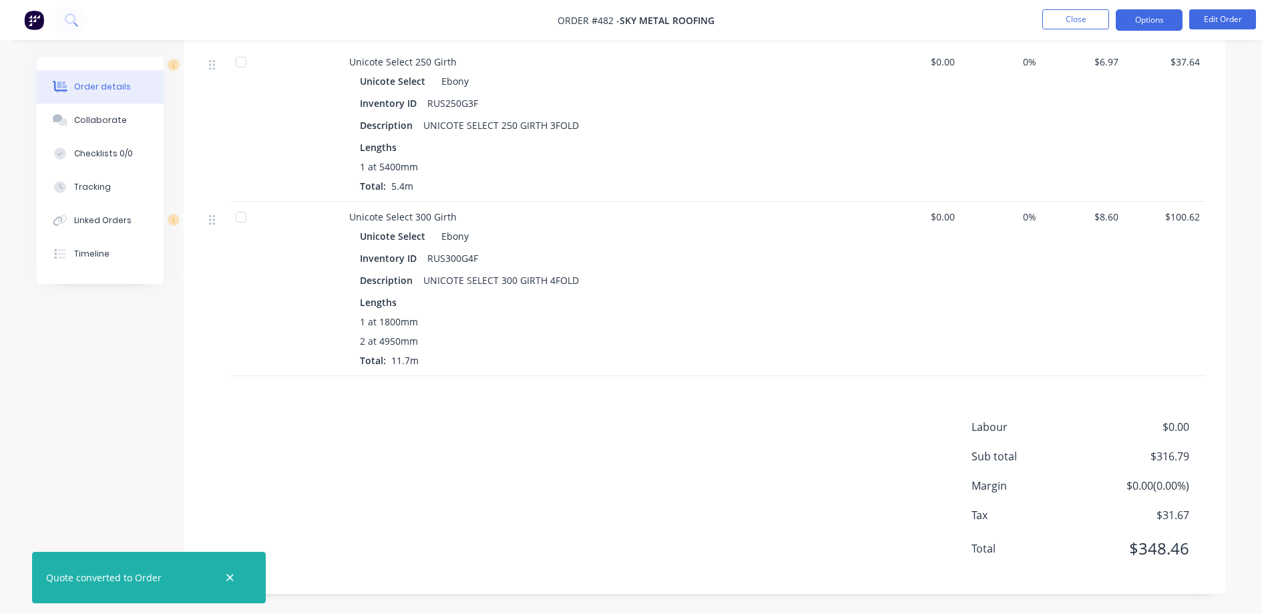
click at [1148, 27] on button "Options" at bounding box center [1149, 19] width 67 height 21
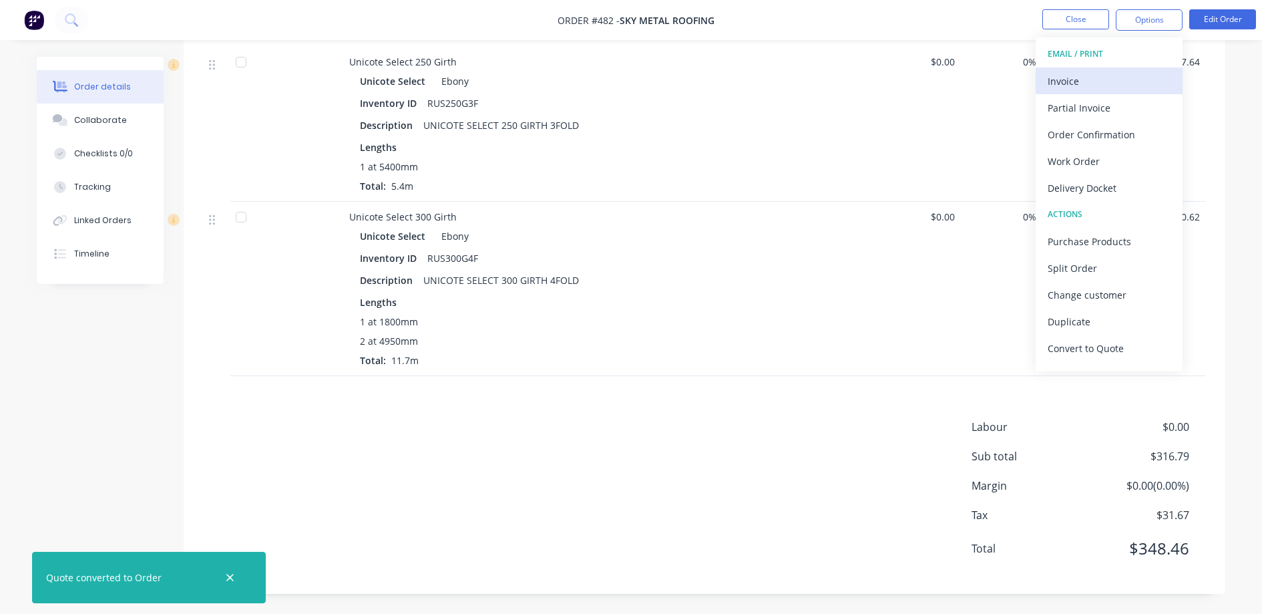
click at [1094, 74] on div "Invoice" at bounding box center [1109, 80] width 123 height 19
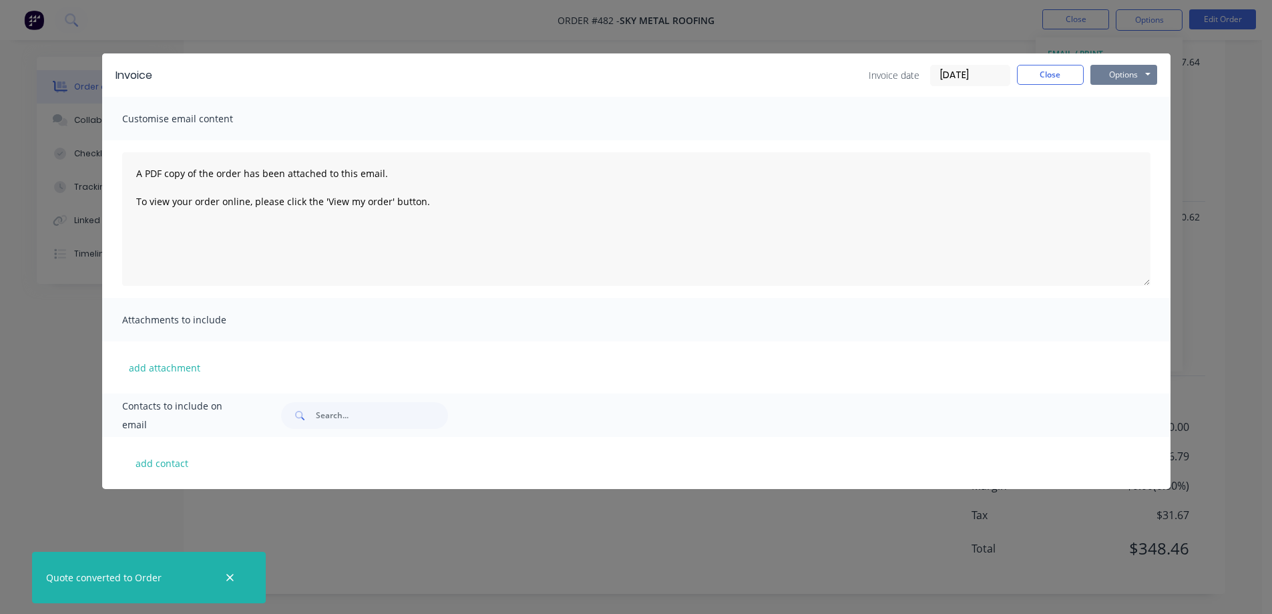
click at [1120, 66] on button "Options" at bounding box center [1123, 75] width 67 height 20
click at [1119, 88] on button "Preview" at bounding box center [1132, 98] width 85 height 22
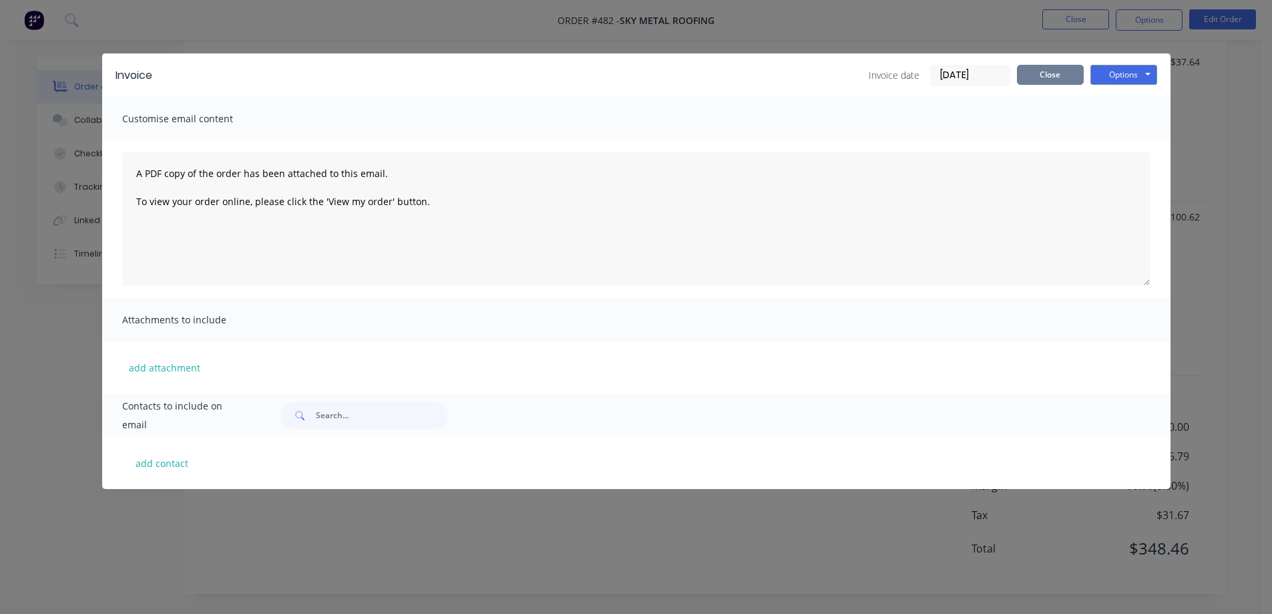
click at [1045, 74] on button "Close" at bounding box center [1050, 75] width 67 height 20
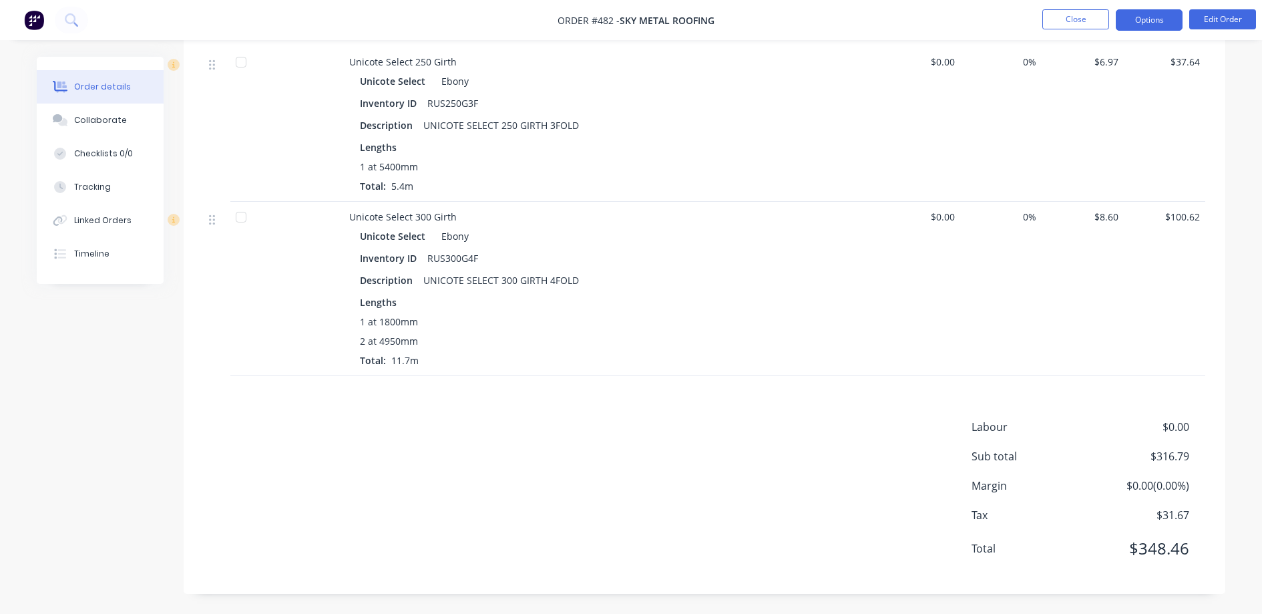
click at [1157, 17] on button "Options" at bounding box center [1149, 19] width 67 height 21
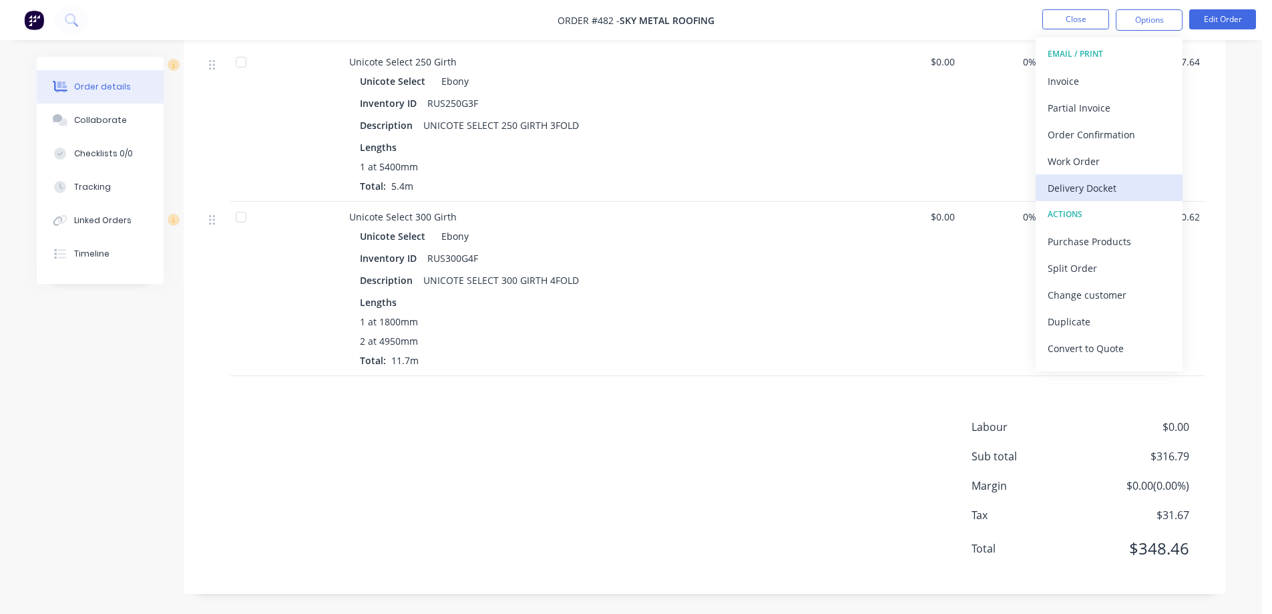
click at [1120, 182] on div "Delivery Docket" at bounding box center [1109, 187] width 123 height 19
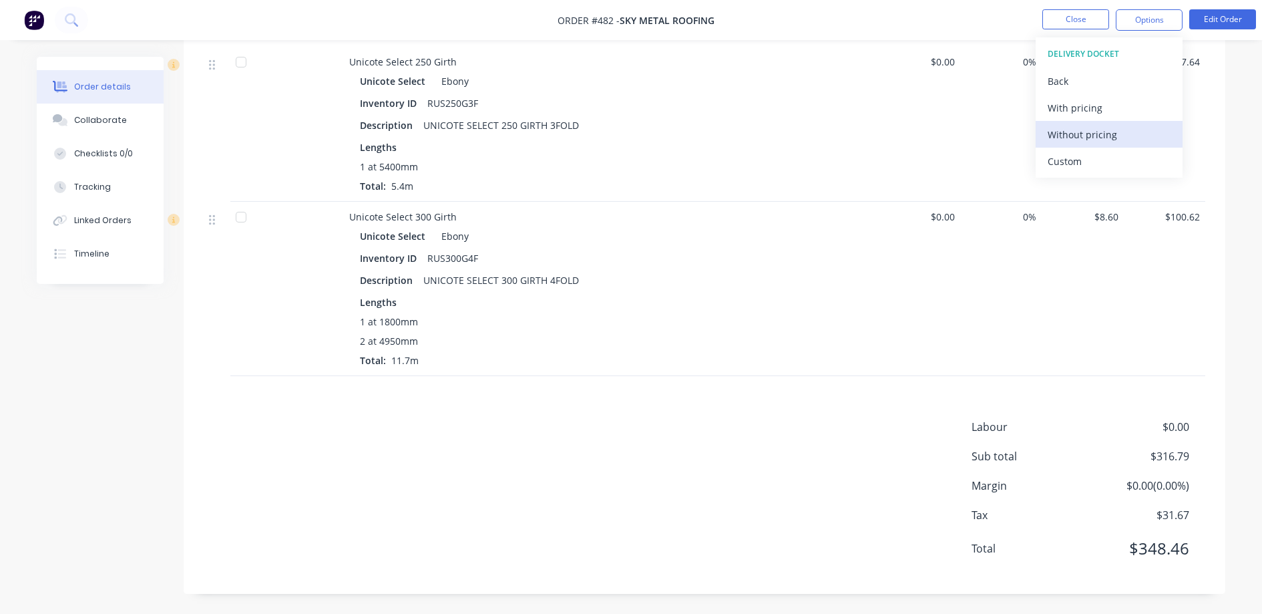
click at [1100, 141] on div "Without pricing" at bounding box center [1109, 134] width 123 height 19
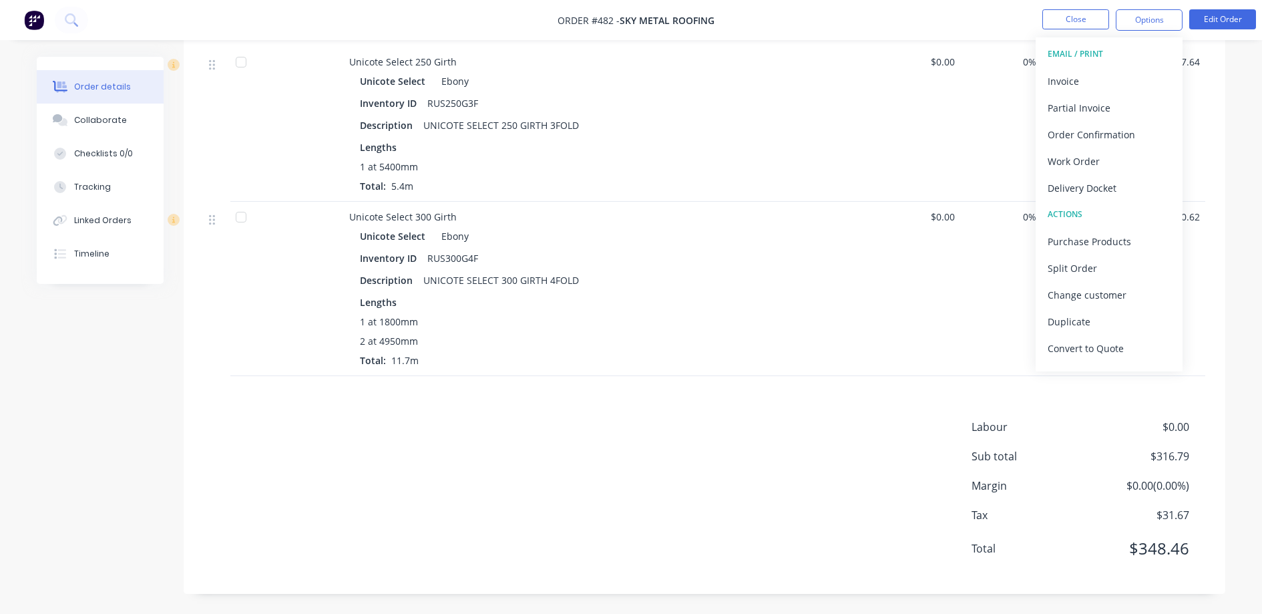
click at [31, 21] on img at bounding box center [34, 20] width 20 height 20
